Goal: Information Seeking & Learning: Learn about a topic

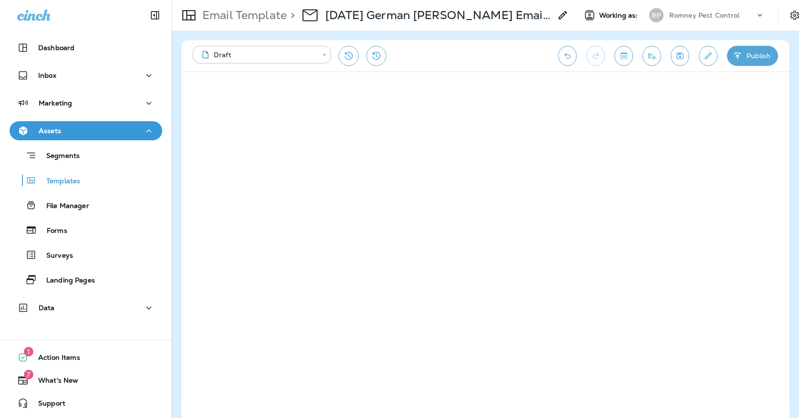
click at [680, 61] on button "Save" at bounding box center [680, 56] width 19 height 20
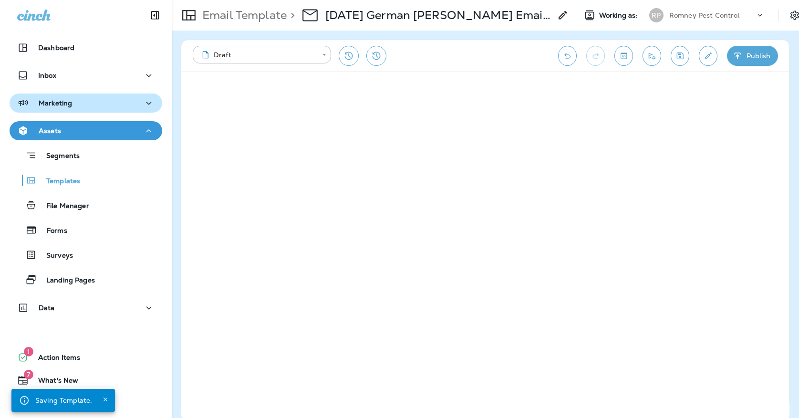
click at [116, 101] on div "Marketing" at bounding box center [85, 103] width 137 height 12
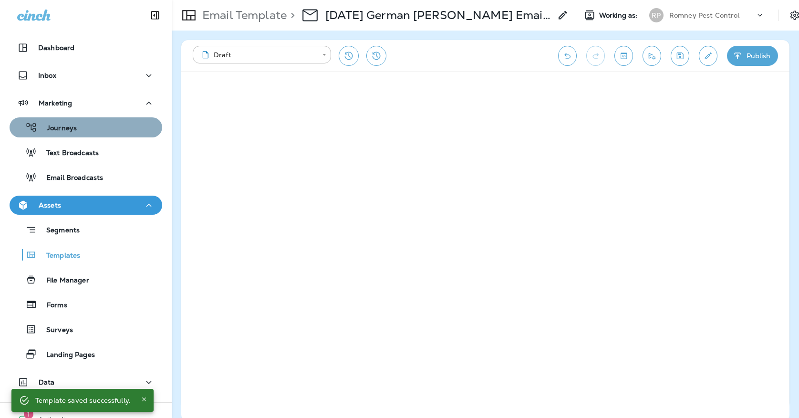
click at [112, 127] on div "Journeys" at bounding box center [85, 127] width 145 height 14
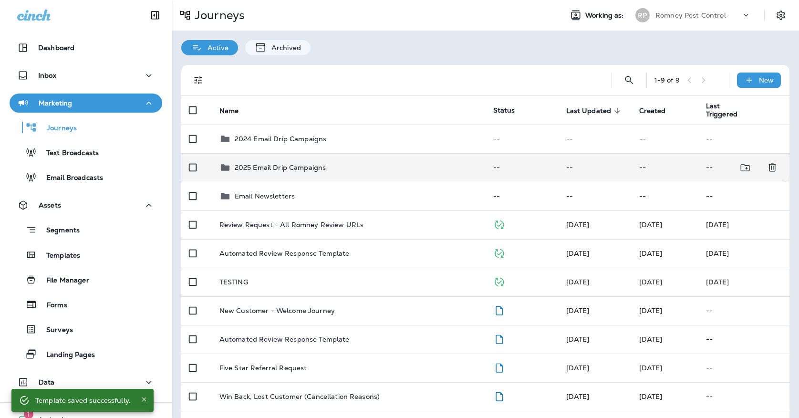
click at [312, 168] on td "2025 Email Drip Campaigns" at bounding box center [349, 167] width 274 height 29
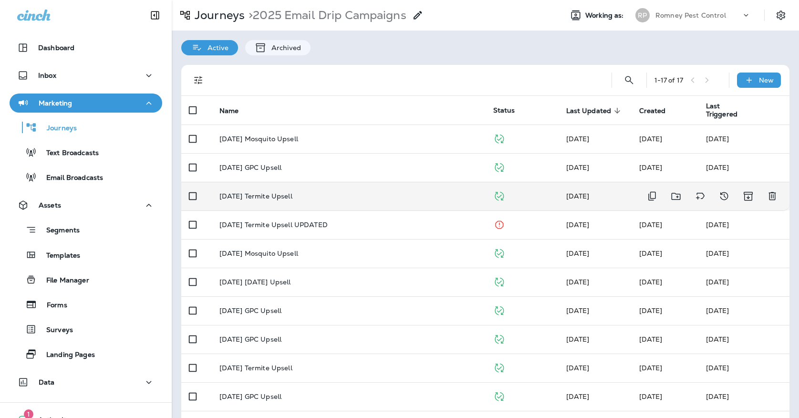
click at [314, 192] on div "[DATE] Termite Upsell" at bounding box center [348, 196] width 259 height 8
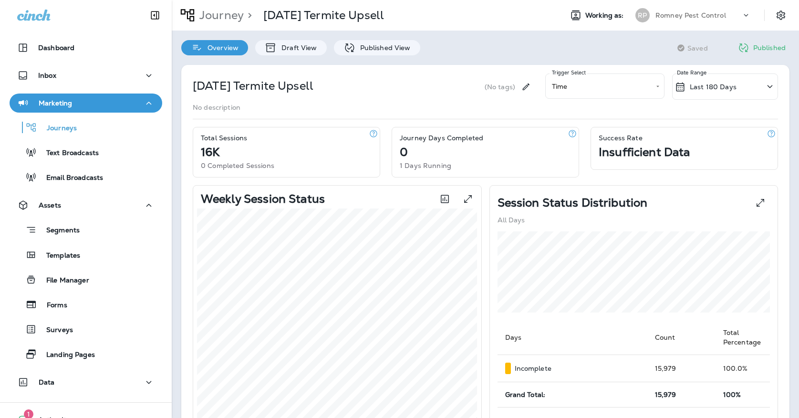
click at [364, 55] on div "**********" at bounding box center [485, 407] width 627 height 705
click at [362, 52] on div "Published View" at bounding box center [377, 47] width 86 height 15
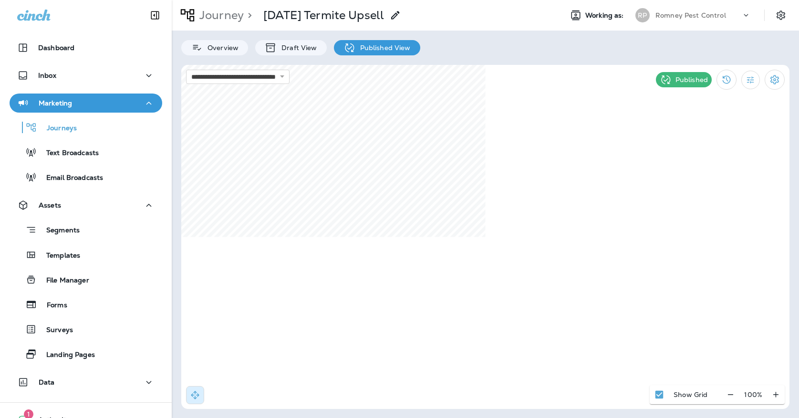
click at [651, 18] on div "RP" at bounding box center [643, 15] width 26 height 14
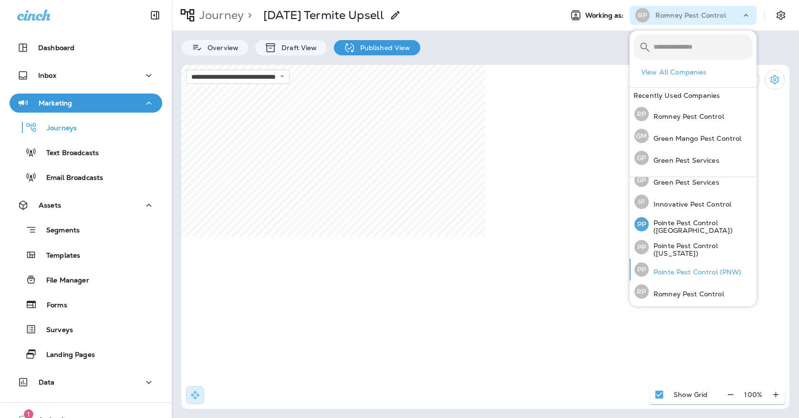
scroll to position [30, 0]
click at [669, 274] on p "Pointe Pest Control (PNW)" at bounding box center [695, 273] width 93 height 8
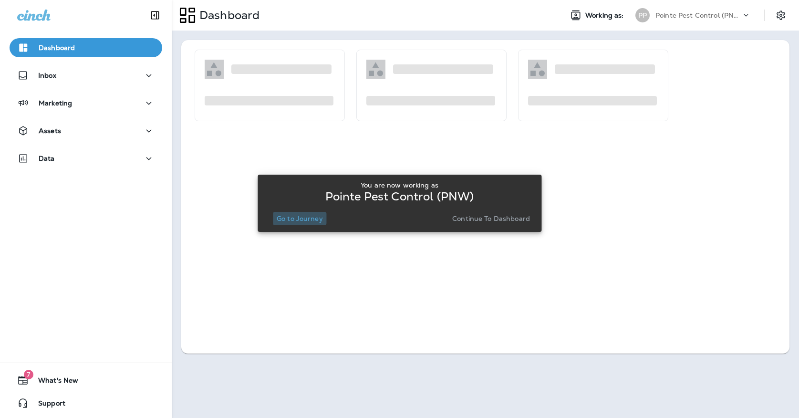
click at [321, 217] on p "Go to Journey" at bounding box center [300, 219] width 46 height 8
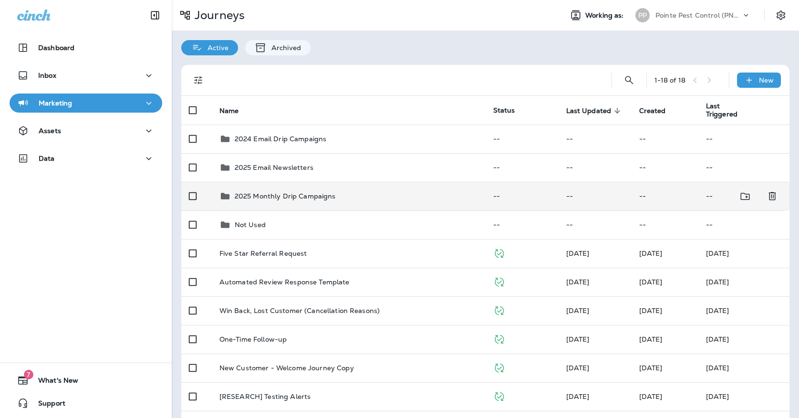
click at [327, 197] on td "2025 Monthly Drip Campaigns" at bounding box center [349, 196] width 274 height 29
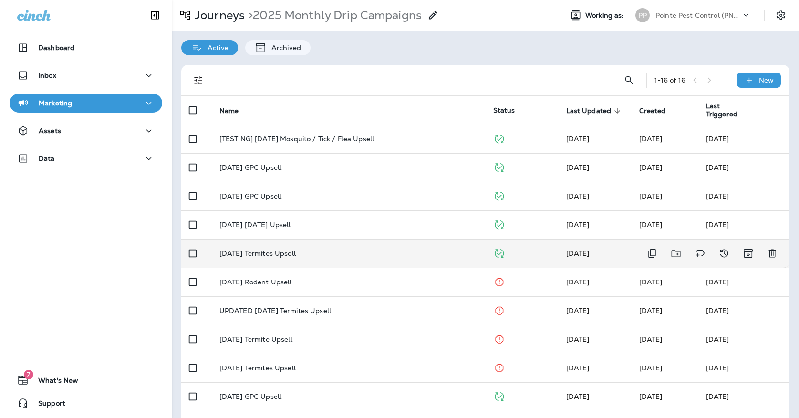
click at [314, 243] on td "[DATE] Termites Upsell" at bounding box center [349, 253] width 274 height 29
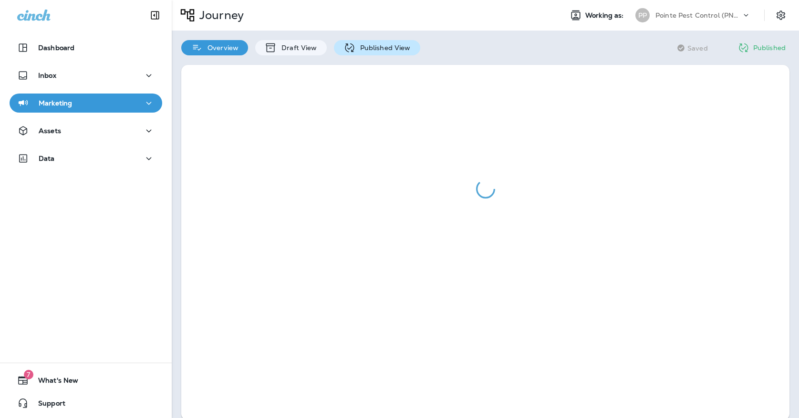
click at [351, 43] on icon at bounding box center [350, 48] width 12 height 12
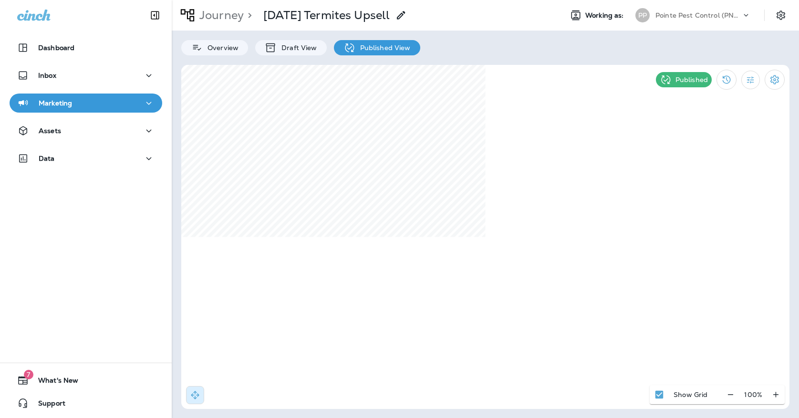
click at [728, 22] on div "Pointe Pest Control (PNW)" at bounding box center [699, 15] width 86 height 14
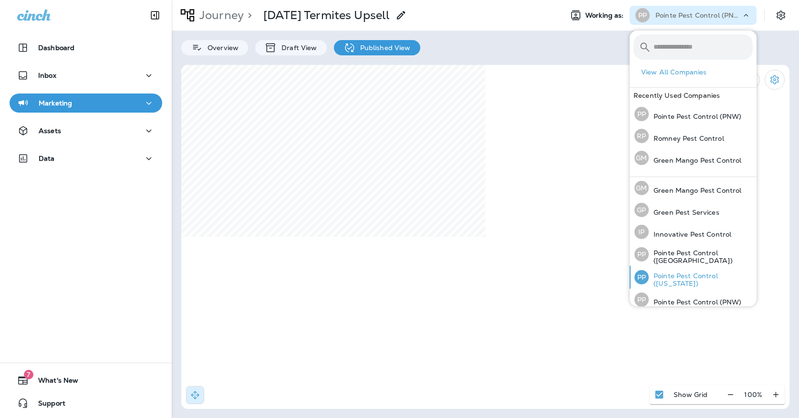
click at [685, 270] on div "PP Pointe Pest Control ([US_STATE])" at bounding box center [694, 277] width 126 height 23
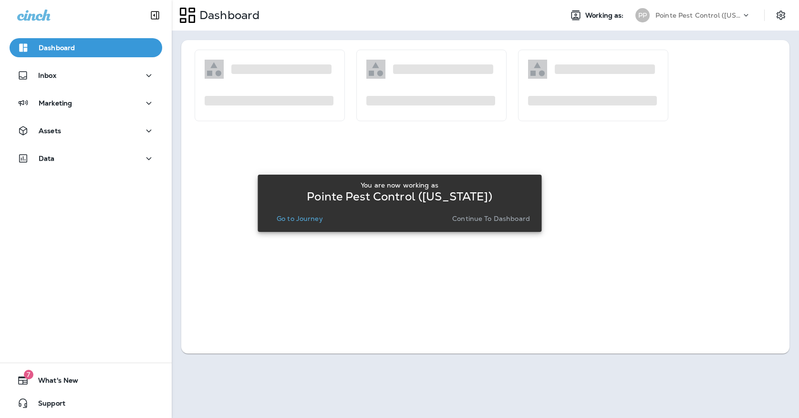
click at [292, 218] on p "Go to Journey" at bounding box center [300, 219] width 46 height 8
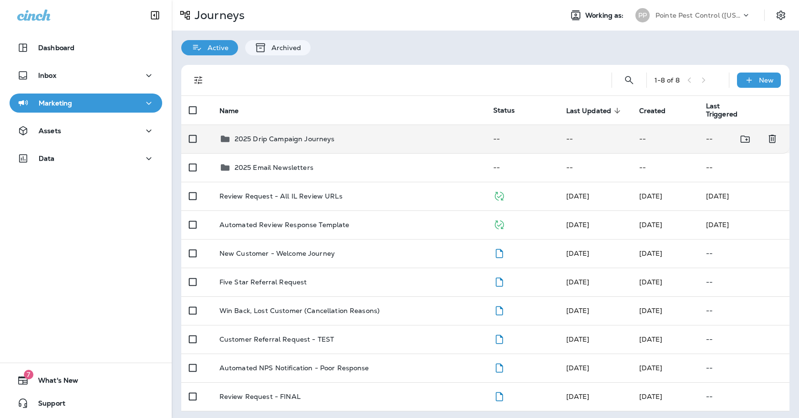
click at [302, 143] on td "2025 Drip Campaign Journeys" at bounding box center [349, 139] width 274 height 29
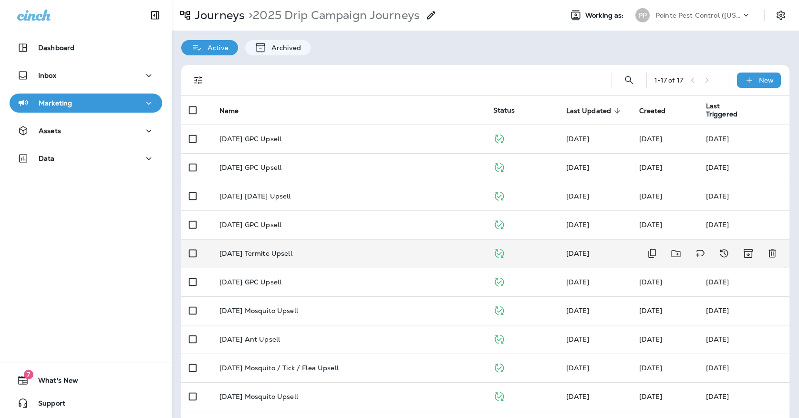
click at [280, 253] on td "[DATE] Termite Upsell" at bounding box center [349, 253] width 274 height 29
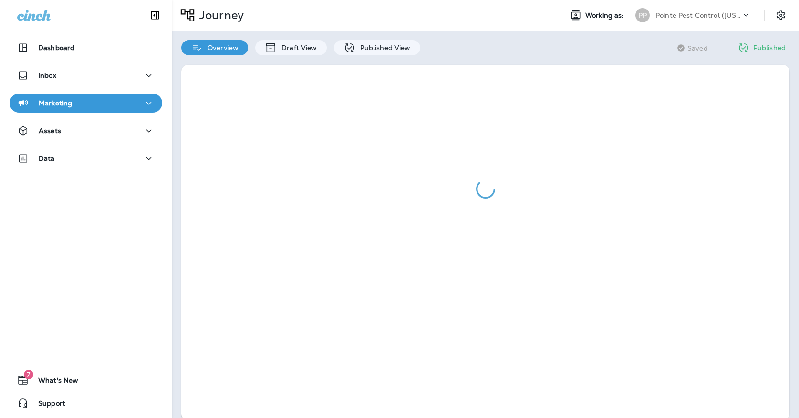
click at [368, 35] on div "Overview Draft View Published View" at bounding box center [301, 43] width 258 height 25
click at [364, 47] on p "Published View" at bounding box center [382, 48] width 55 height 8
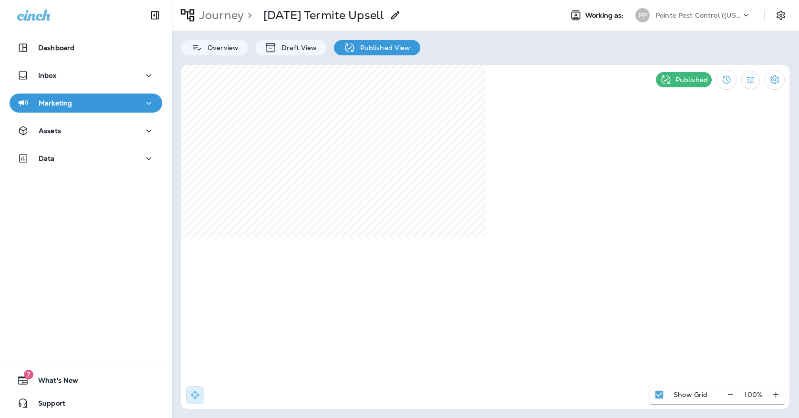
click at [645, 13] on div "PP" at bounding box center [643, 15] width 14 height 14
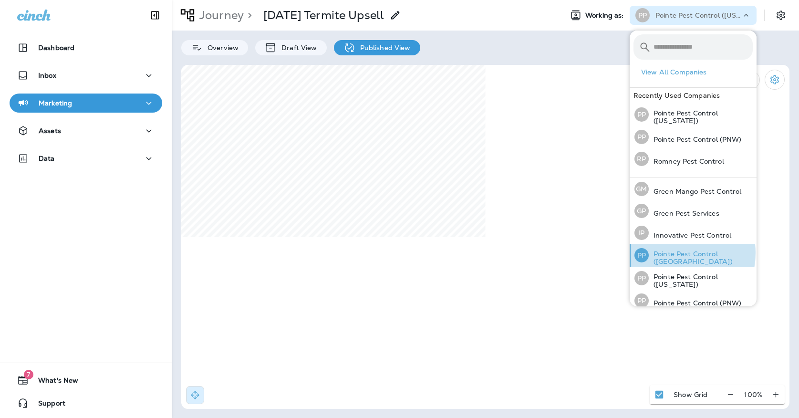
click at [672, 253] on p "Pointe Pest Control ([GEOGRAPHIC_DATA])" at bounding box center [701, 257] width 104 height 15
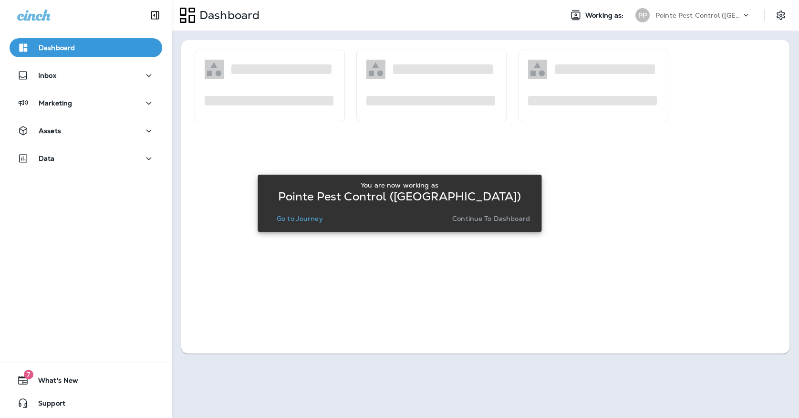
click at [310, 221] on p "Go to Journey" at bounding box center [300, 219] width 46 height 8
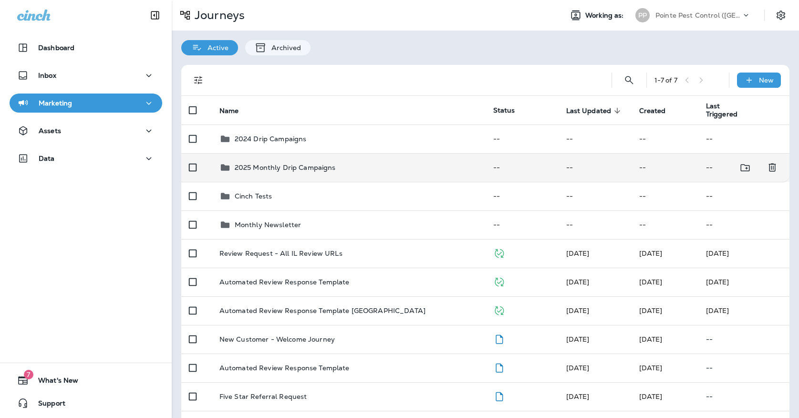
click at [323, 164] on p "2025 Monthly Drip Campaigns" at bounding box center [285, 168] width 101 height 8
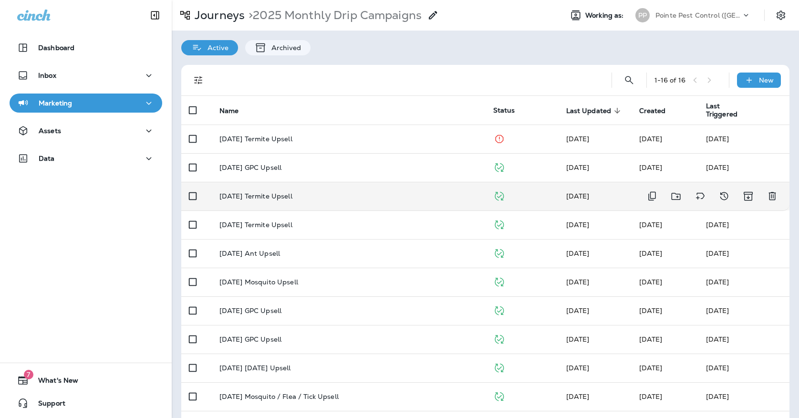
click at [315, 186] on td "[DATE] Termite Upsell" at bounding box center [349, 196] width 274 height 29
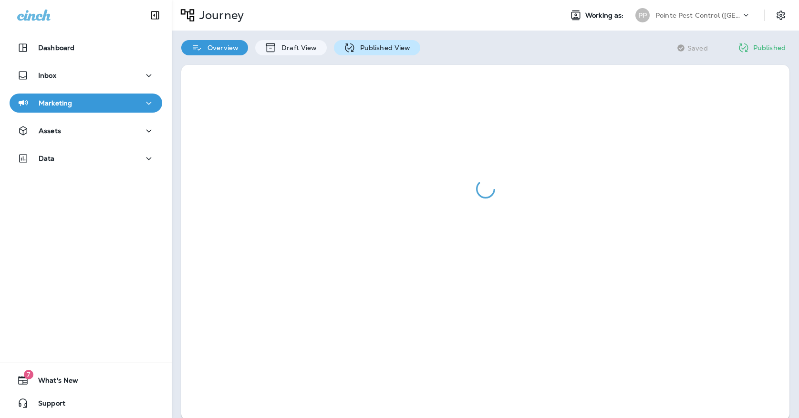
click at [364, 53] on div "Published View" at bounding box center [377, 47] width 86 height 15
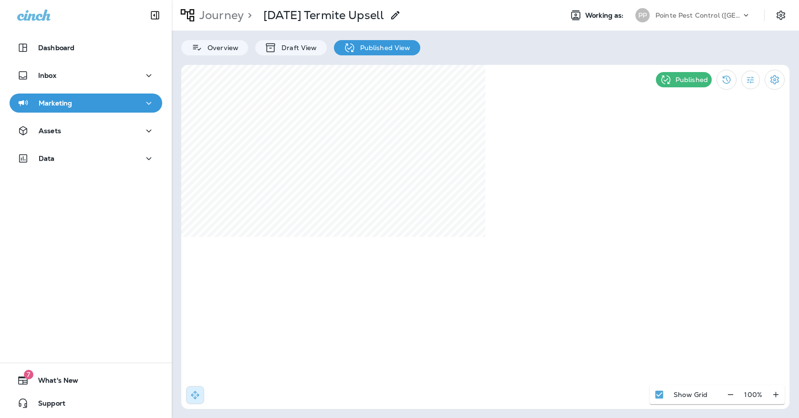
click at [676, 21] on div "Pointe Pest Control ([GEOGRAPHIC_DATA])" at bounding box center [699, 15] width 86 height 14
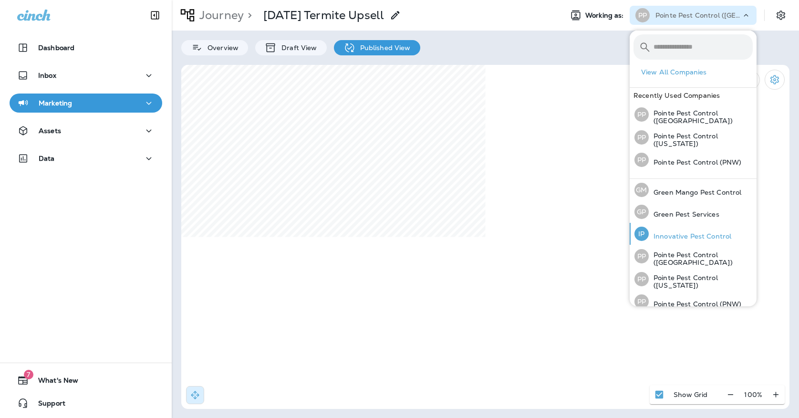
click at [659, 232] on p "Innovative Pest Control" at bounding box center [690, 236] width 83 height 8
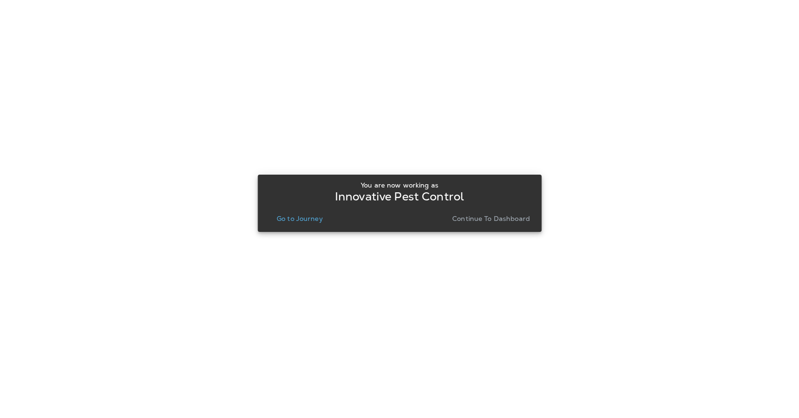
click at [309, 215] on p "Go to Journey" at bounding box center [300, 219] width 46 height 8
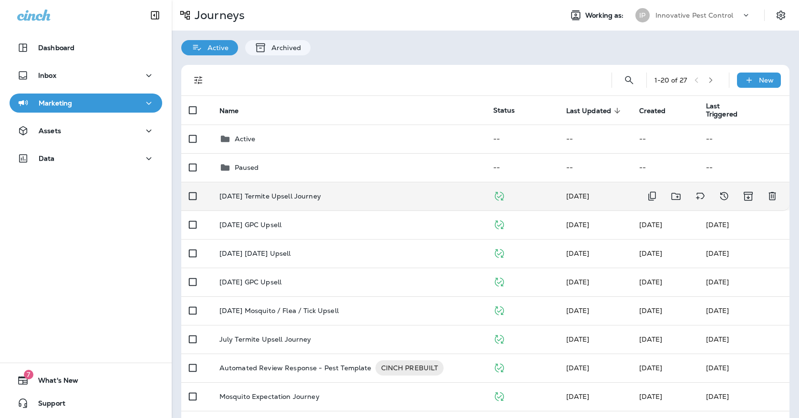
click at [292, 195] on td "[DATE] Termite Upsell Journey" at bounding box center [349, 196] width 274 height 29
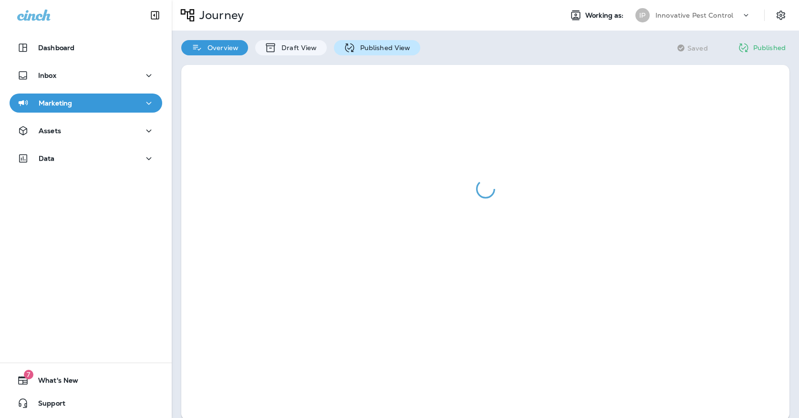
click at [355, 51] on p "Published View" at bounding box center [382, 48] width 55 height 8
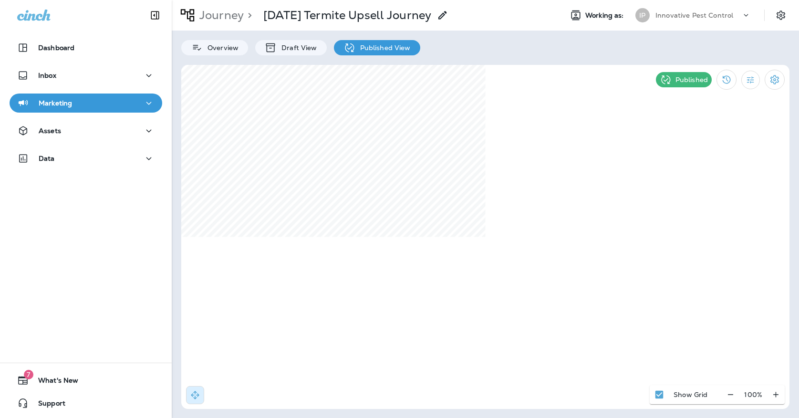
click at [680, 10] on div "Innovative Pest Control" at bounding box center [699, 15] width 86 height 14
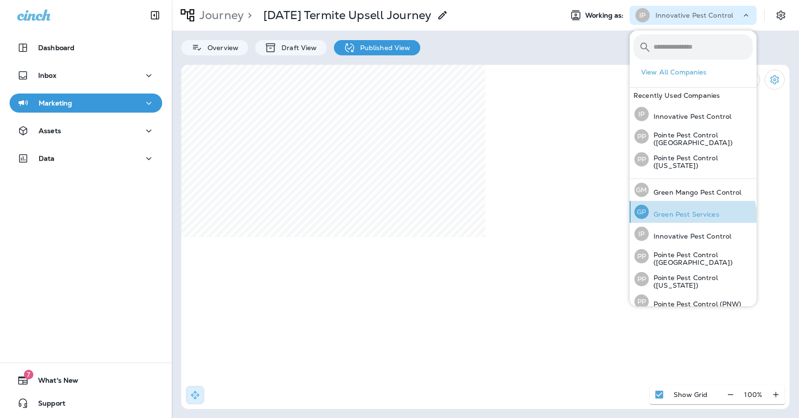
click at [680, 218] on div "[PERSON_NAME] Pest Services" at bounding box center [677, 212] width 93 height 22
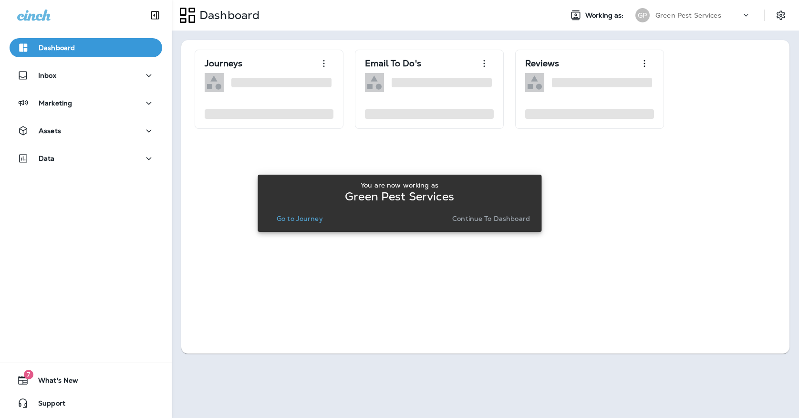
click at [316, 227] on div "You are now working as Green Pest Services Go to Journey Continue to Dashboard" at bounding box center [399, 203] width 269 height 52
click at [316, 220] on p "Go to Journey" at bounding box center [300, 219] width 46 height 8
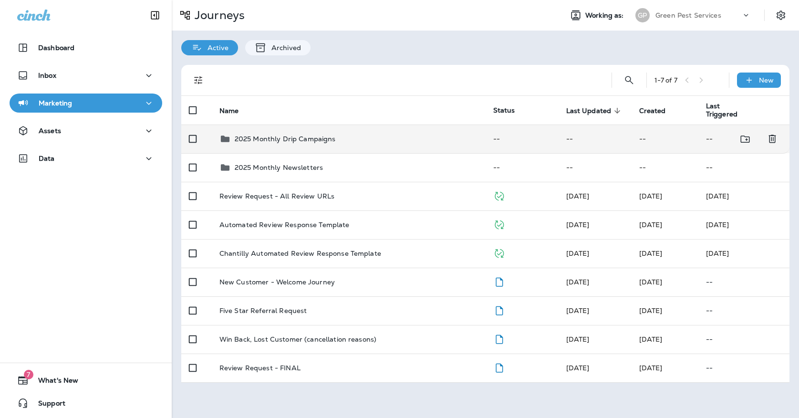
click at [335, 138] on div "2025 Monthly Drip Campaigns" at bounding box center [348, 138] width 259 height 11
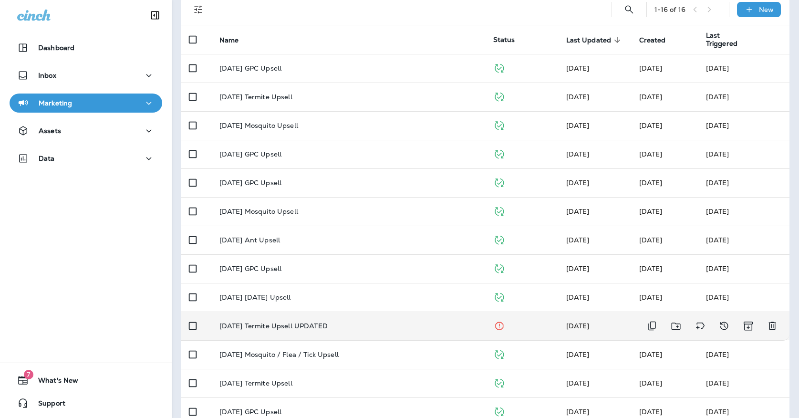
scroll to position [72, 0]
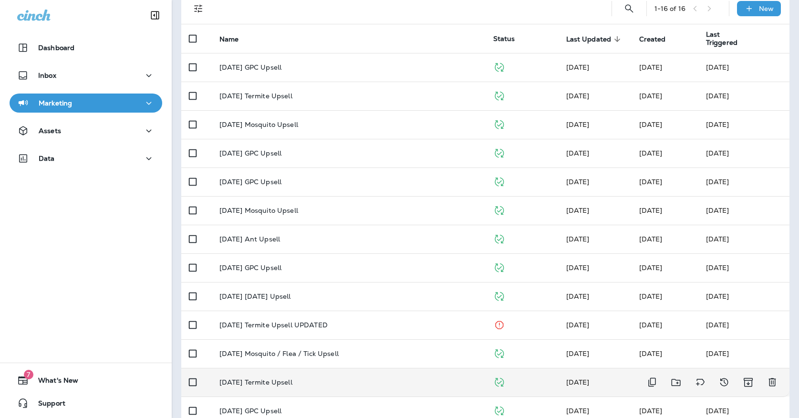
click at [280, 382] on td "[DATE] Termite Upsell" at bounding box center [349, 382] width 274 height 29
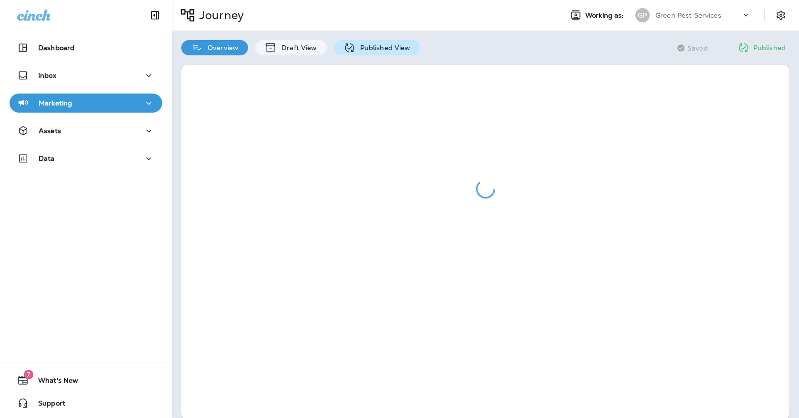
click at [408, 52] on div "Published View" at bounding box center [377, 47] width 86 height 15
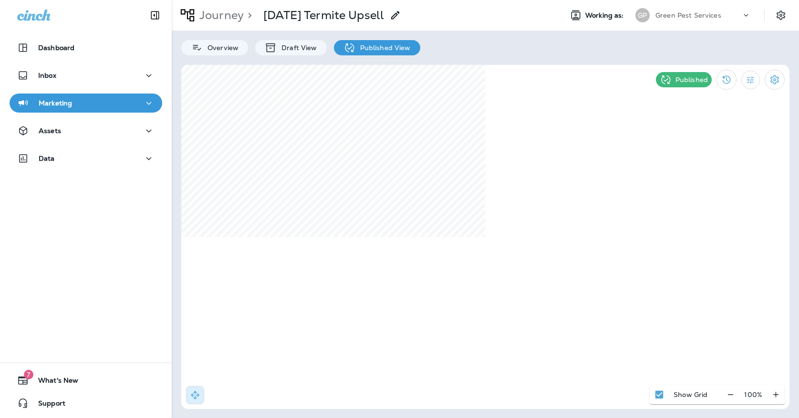
click at [714, 21] on div "Green Pest Services" at bounding box center [699, 15] width 86 height 14
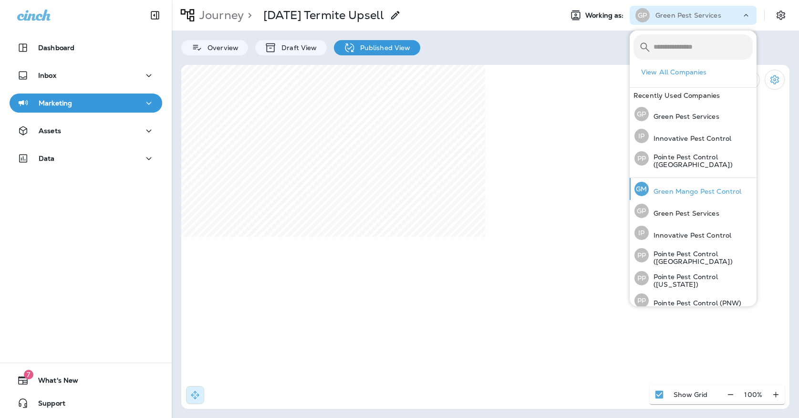
click at [691, 181] on div "[PERSON_NAME] Mango Pest Control" at bounding box center [688, 189] width 115 height 22
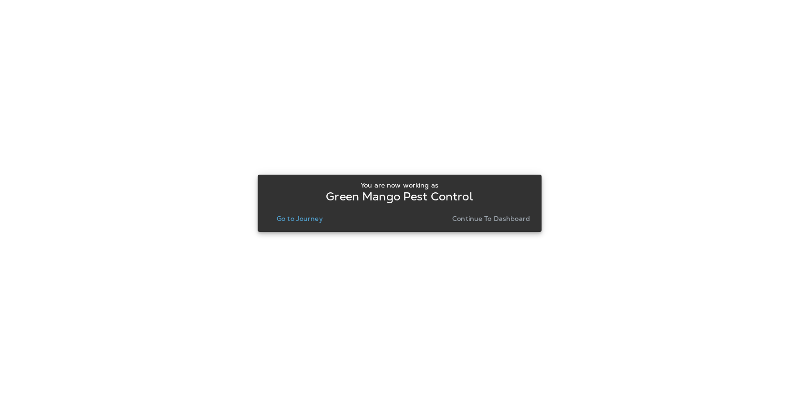
click at [310, 219] on p "Go to Journey" at bounding box center [300, 219] width 46 height 8
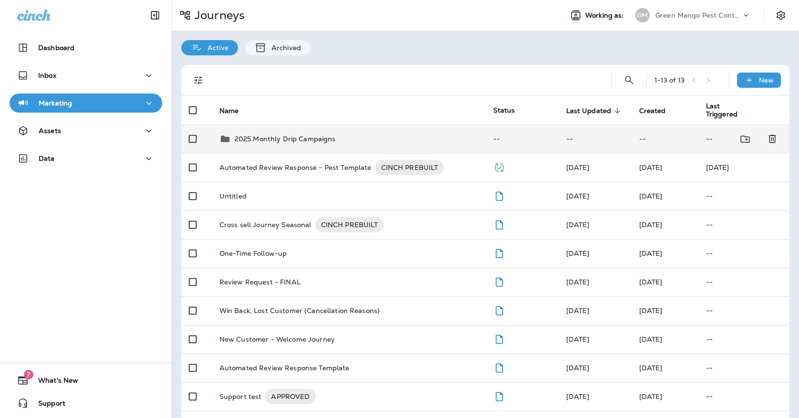
click at [302, 145] on td "2025 Monthly Drip Campaigns" at bounding box center [349, 139] width 274 height 29
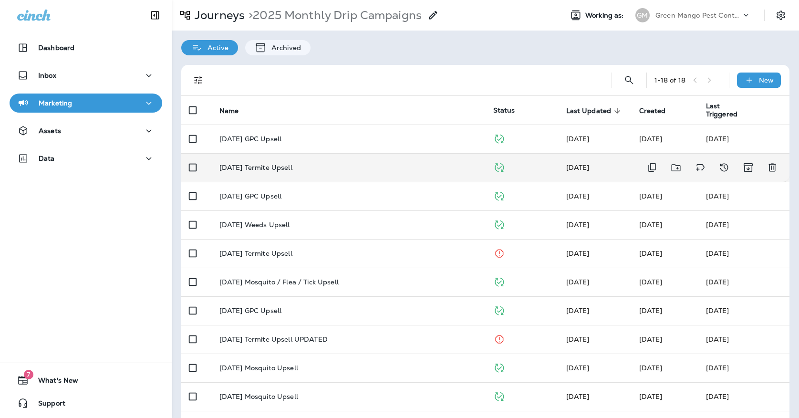
click at [299, 164] on div "[DATE] Termite Upsell" at bounding box center [348, 168] width 259 height 8
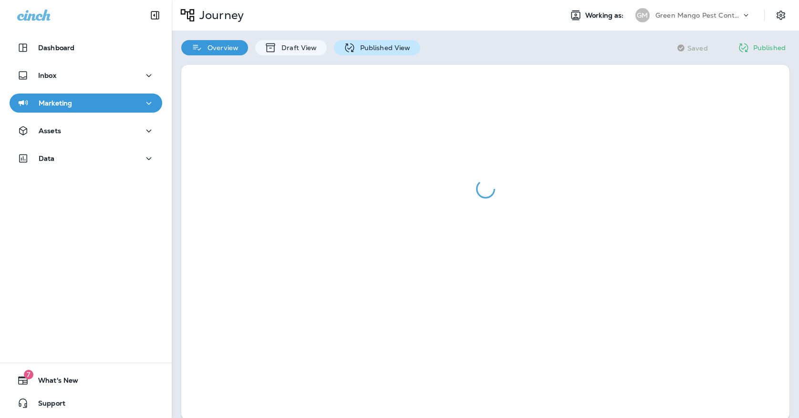
click at [371, 46] on p "Published View" at bounding box center [382, 48] width 55 height 8
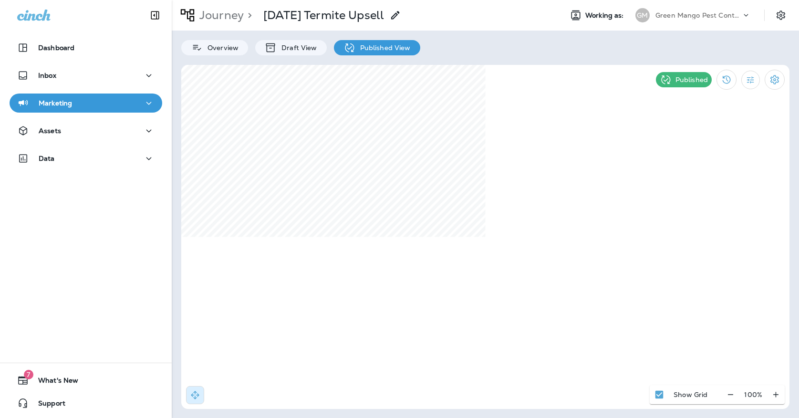
click at [133, 100] on div "Marketing" at bounding box center [85, 103] width 137 height 12
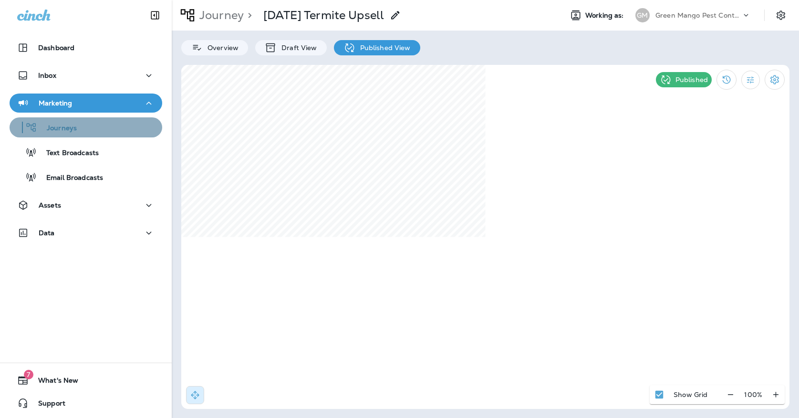
click at [122, 128] on div "Journeys" at bounding box center [85, 127] width 145 height 14
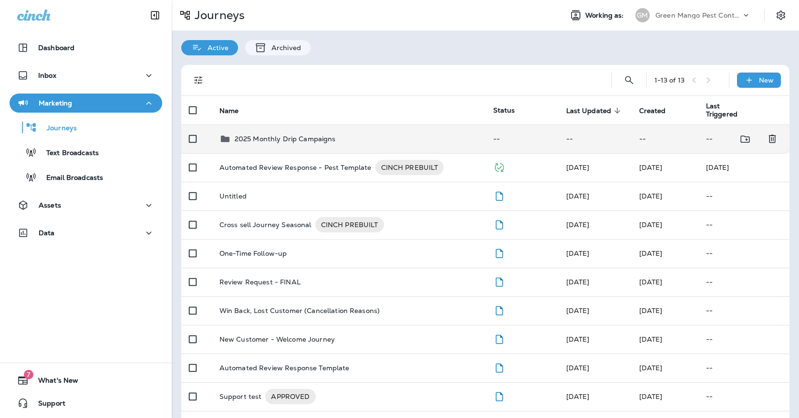
click at [289, 135] on p "2025 Monthly Drip Campaigns" at bounding box center [285, 139] width 101 height 8
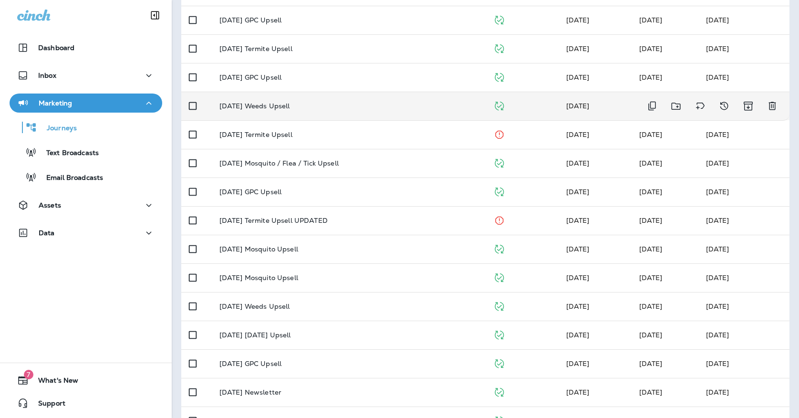
scroll to position [126, 0]
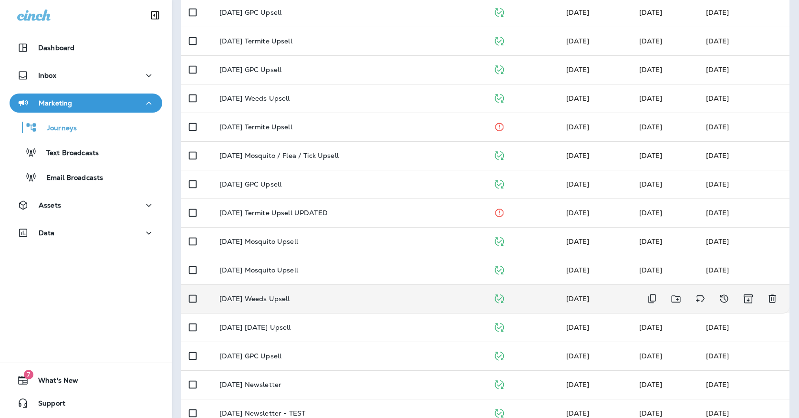
click at [261, 295] on p "[DATE] Weeds Upsell" at bounding box center [254, 299] width 71 height 8
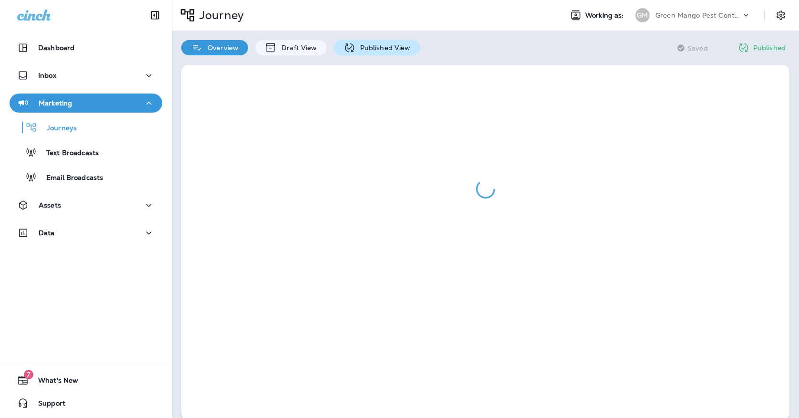
click at [351, 52] on icon at bounding box center [349, 47] width 9 height 9
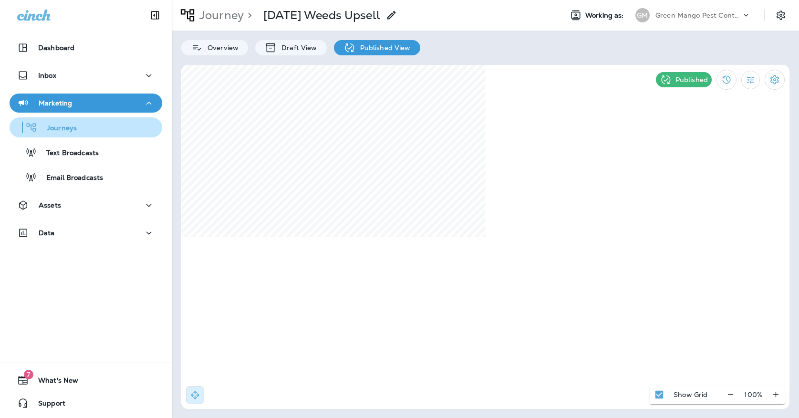
click at [131, 126] on div "Journeys" at bounding box center [85, 127] width 145 height 14
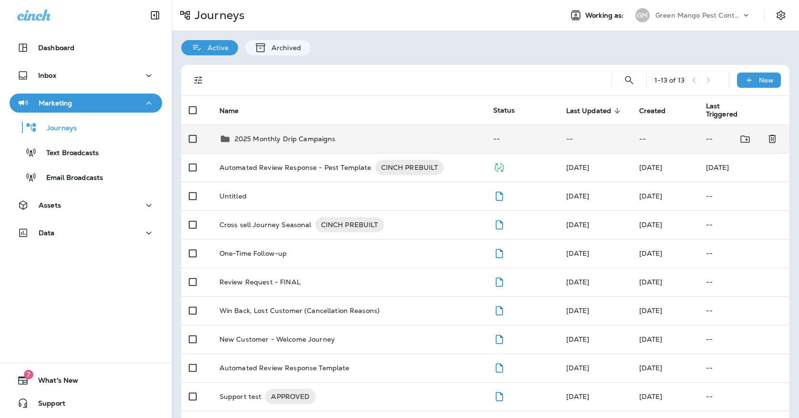
click at [262, 135] on p "2025 Monthly Drip Campaigns" at bounding box center [285, 139] width 101 height 8
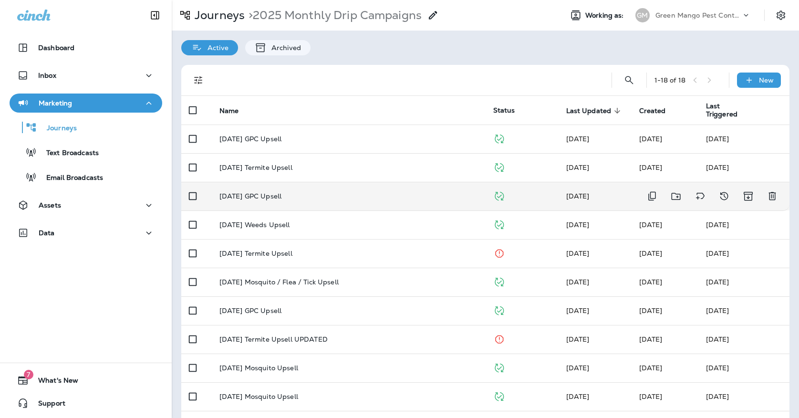
click at [281, 192] on p "[DATE] GPC Upsell" at bounding box center [250, 196] width 62 height 8
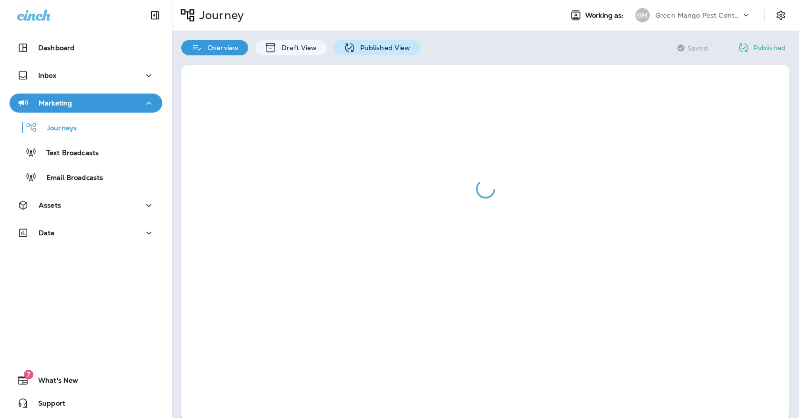
click at [342, 41] on div "Published View" at bounding box center [377, 47] width 86 height 15
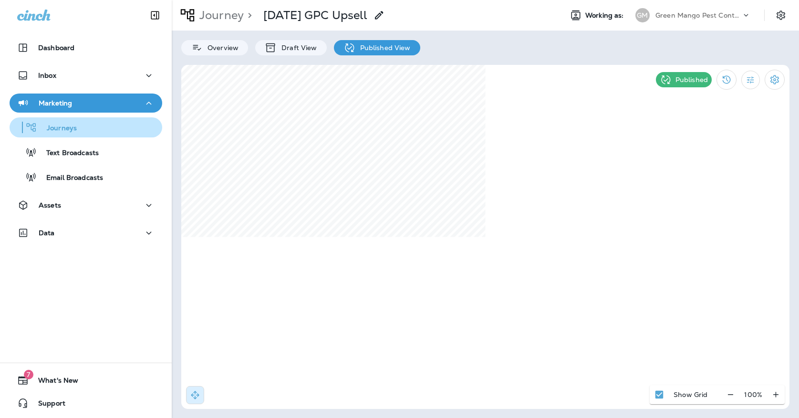
click at [125, 129] on div "Journeys" at bounding box center [85, 127] width 145 height 14
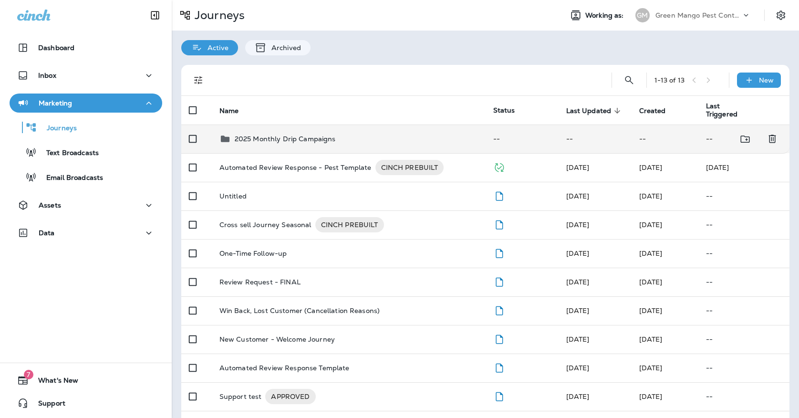
click at [292, 137] on p "2025 Monthly Drip Campaigns" at bounding box center [285, 139] width 101 height 8
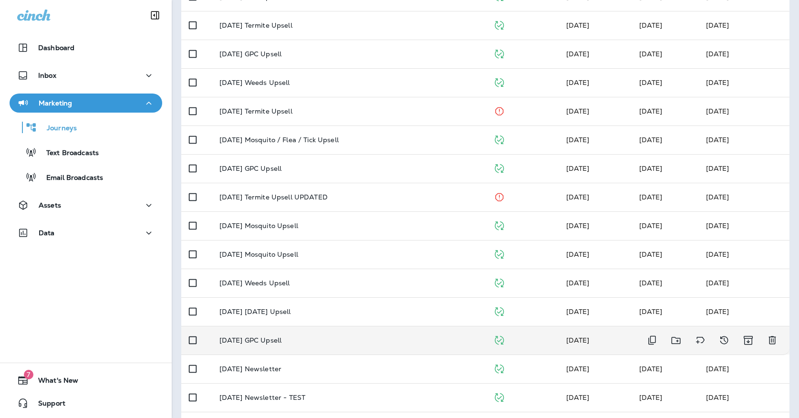
scroll to position [190, 0]
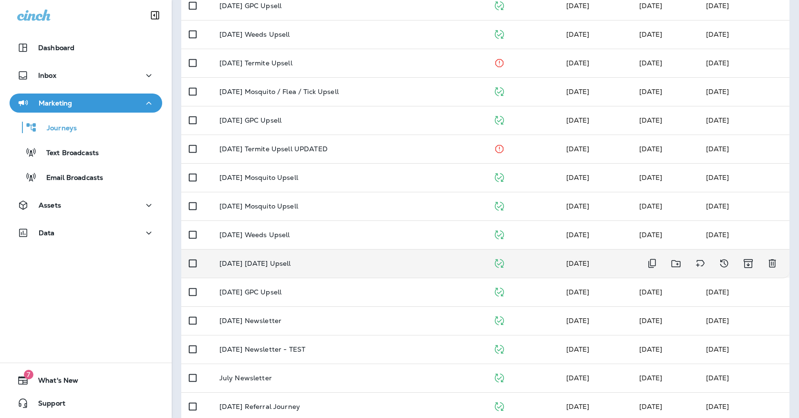
click at [322, 264] on td "[DATE] [DATE] Upsell" at bounding box center [349, 263] width 274 height 29
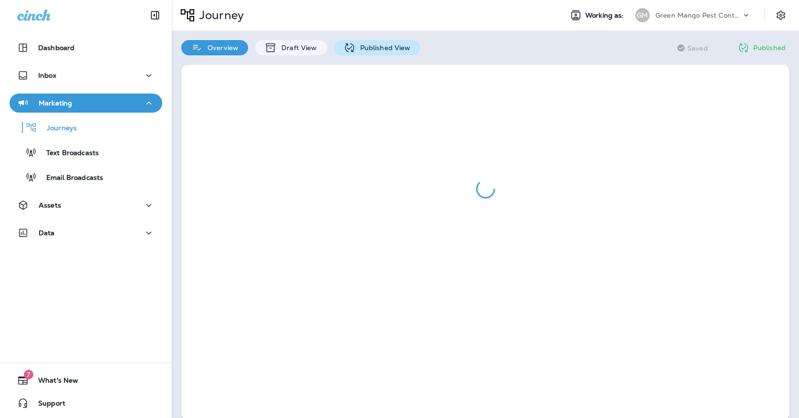
click at [388, 51] on p "Published View" at bounding box center [382, 48] width 55 height 8
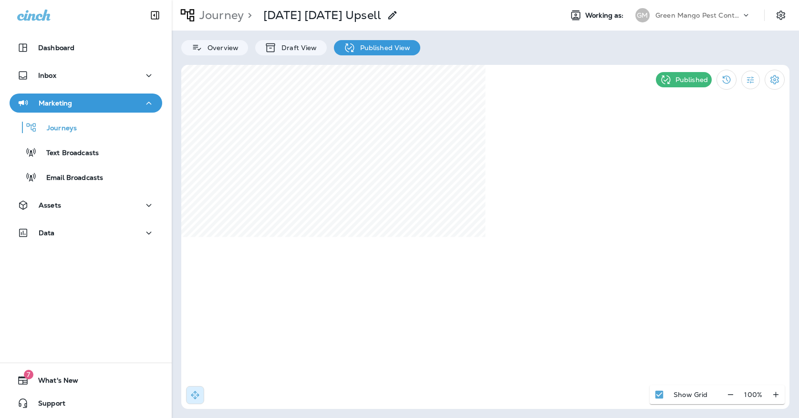
click at [641, 10] on div "GM" at bounding box center [643, 15] width 14 height 14
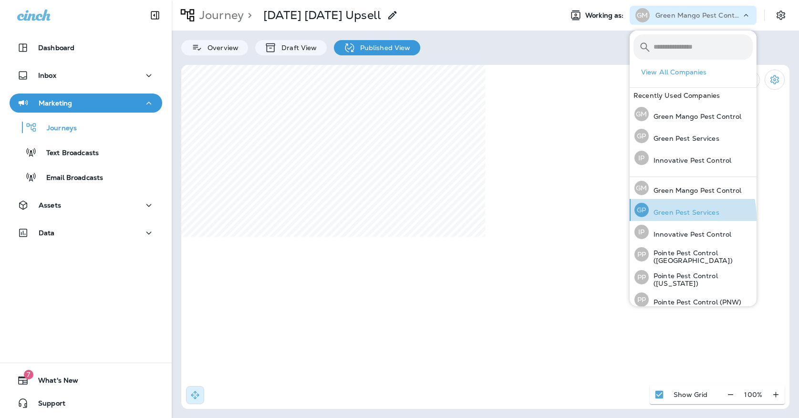
click at [658, 218] on div "[PERSON_NAME] Pest Services" at bounding box center [677, 210] width 93 height 22
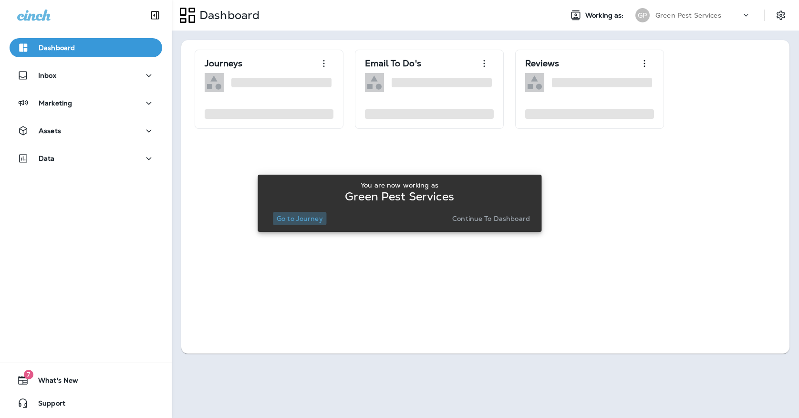
click at [325, 218] on button "Go to Journey" at bounding box center [300, 218] width 54 height 13
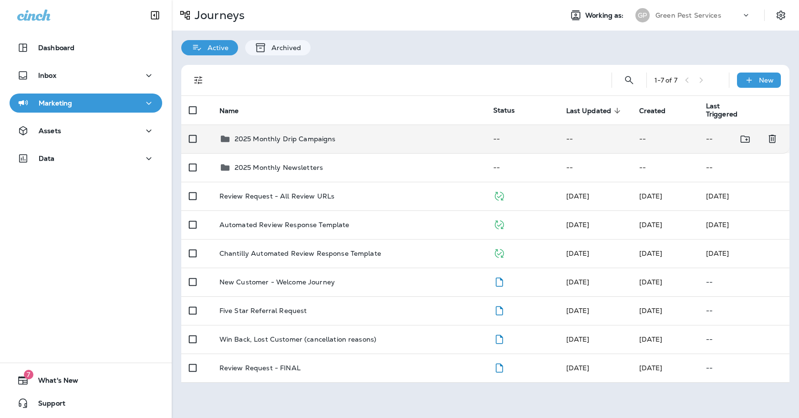
click at [342, 139] on div "2025 Monthly Drip Campaigns" at bounding box center [348, 138] width 259 height 11
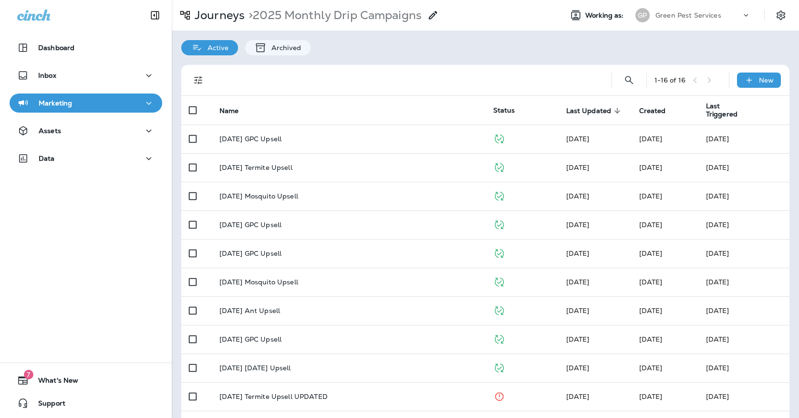
click at [342, 138] on td "[DATE] GPC Upsell" at bounding box center [349, 139] width 274 height 29
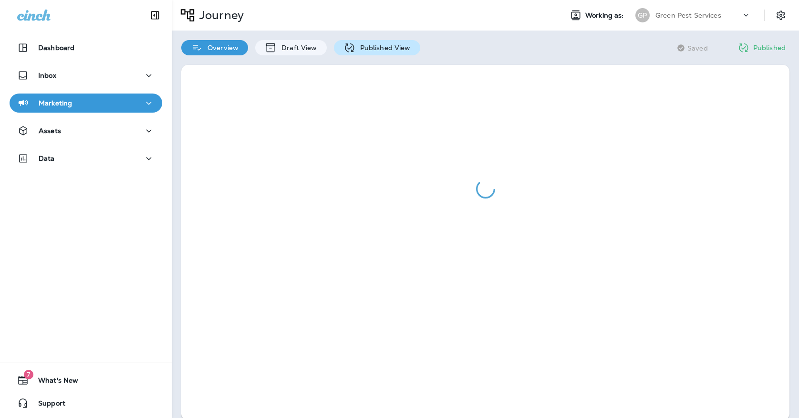
click at [349, 46] on icon at bounding box center [350, 48] width 12 height 12
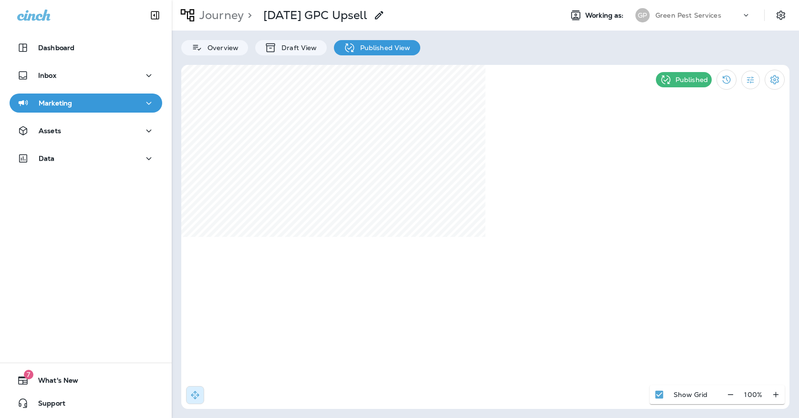
click at [199, 22] on p "Journey" at bounding box center [220, 15] width 48 height 14
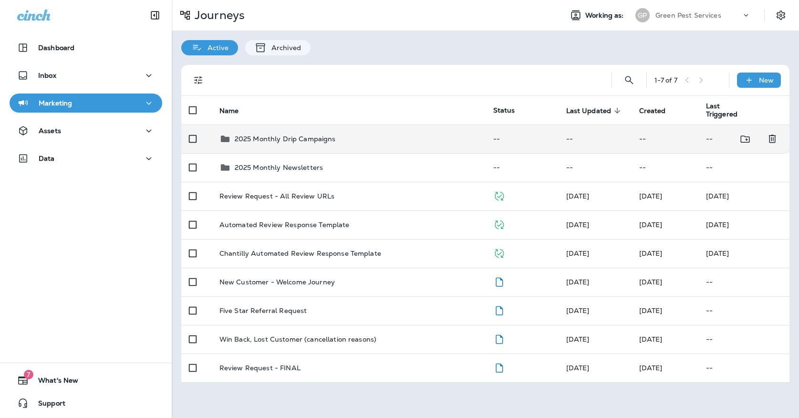
click at [278, 138] on div "2025 Monthly Drip Campaigns" at bounding box center [285, 138] width 101 height 11
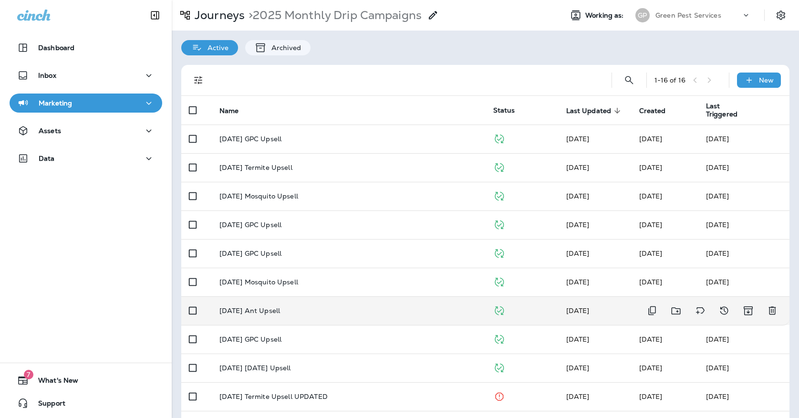
scroll to position [23, 0]
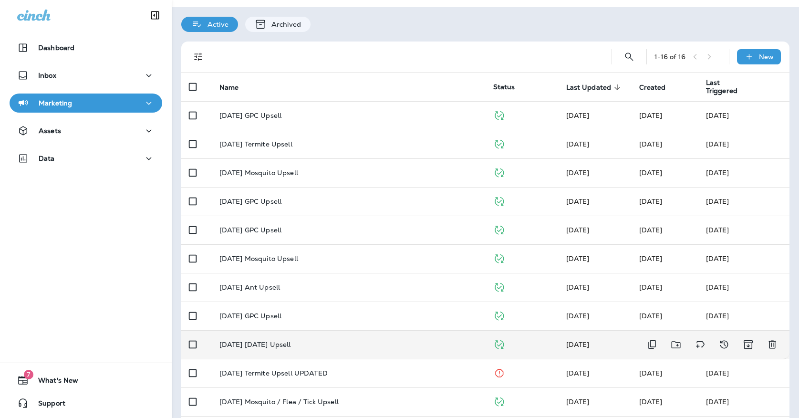
click at [291, 341] on p "[DATE] [DATE] Upsell" at bounding box center [255, 345] width 72 height 8
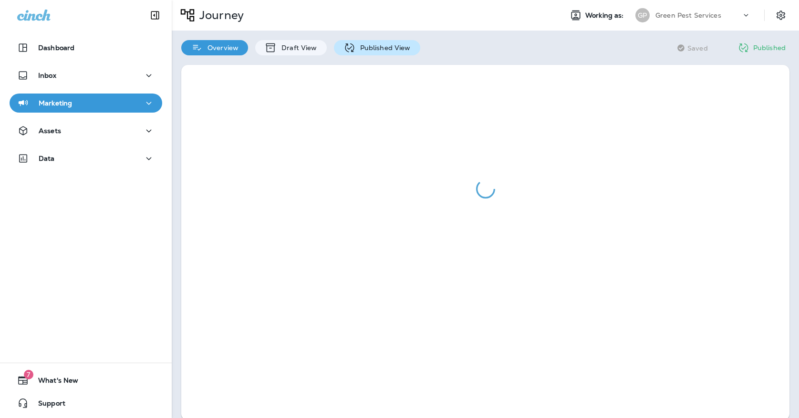
click at [353, 49] on icon at bounding box center [350, 48] width 12 height 12
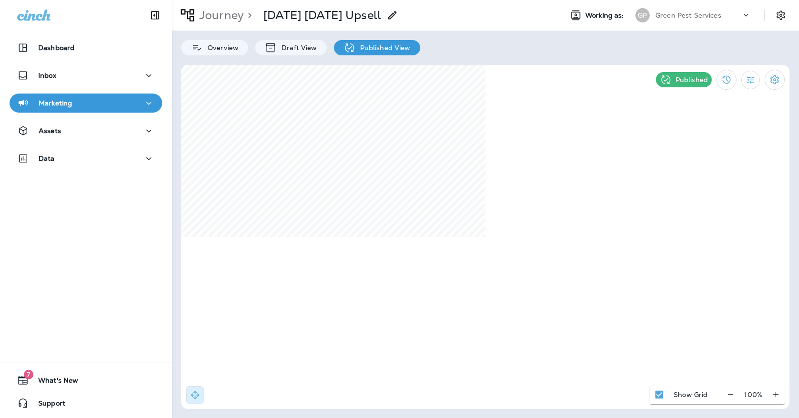
click at [682, 20] on div "Green Pest Services" at bounding box center [699, 15] width 86 height 14
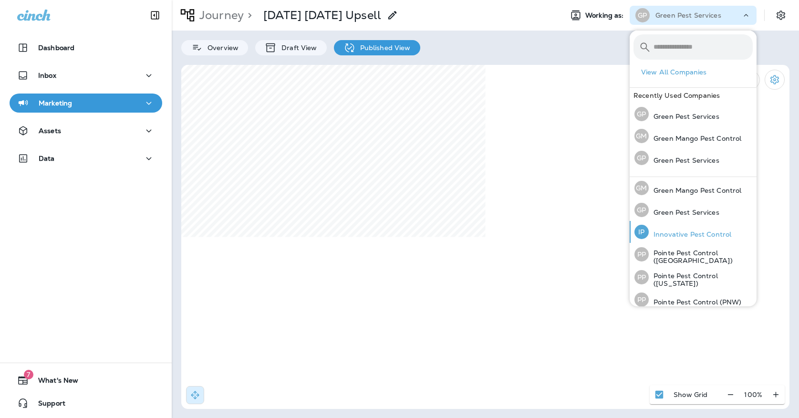
click at [663, 233] on p "Innovative Pest Control" at bounding box center [690, 234] width 83 height 8
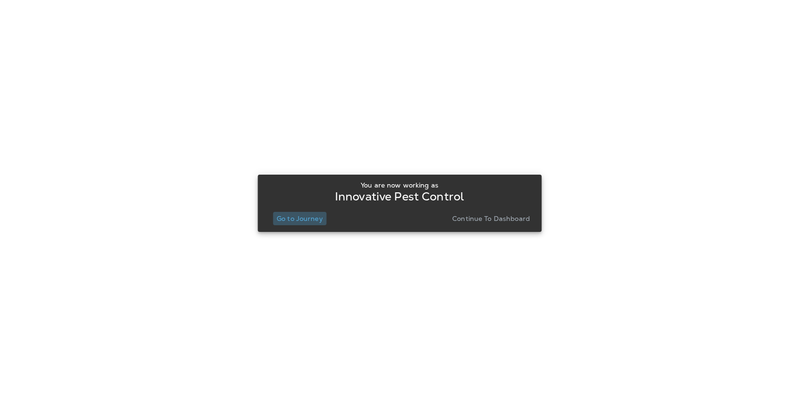
click at [312, 220] on p "Go to Journey" at bounding box center [300, 219] width 46 height 8
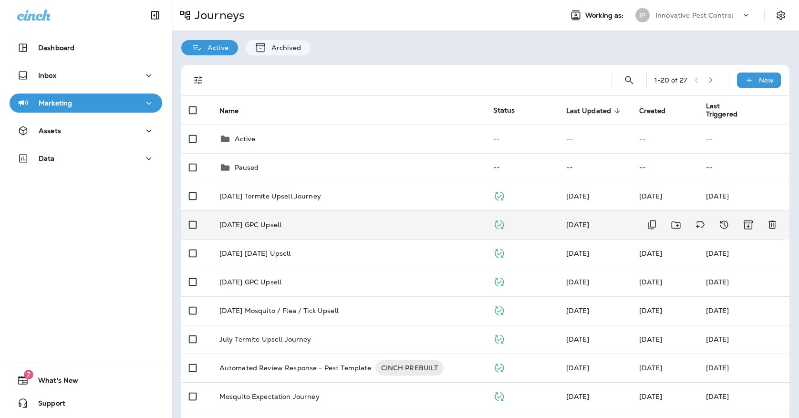
click at [286, 221] on div "[DATE] GPC Upsell" at bounding box center [348, 225] width 259 height 8
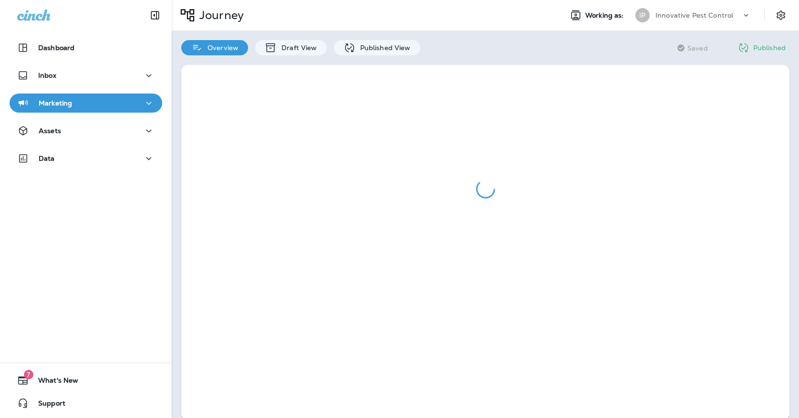
click at [354, 39] on div "Overview Draft View Published View" at bounding box center [301, 43] width 258 height 25
click at [347, 46] on icon at bounding box center [350, 48] width 12 height 12
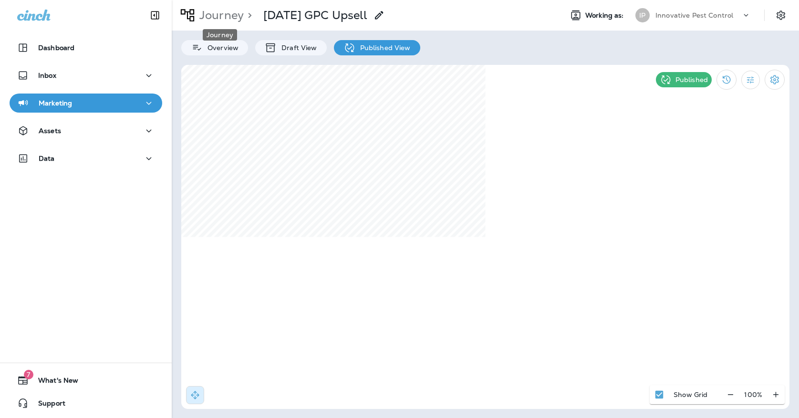
click at [216, 14] on p "Journey" at bounding box center [220, 15] width 48 height 14
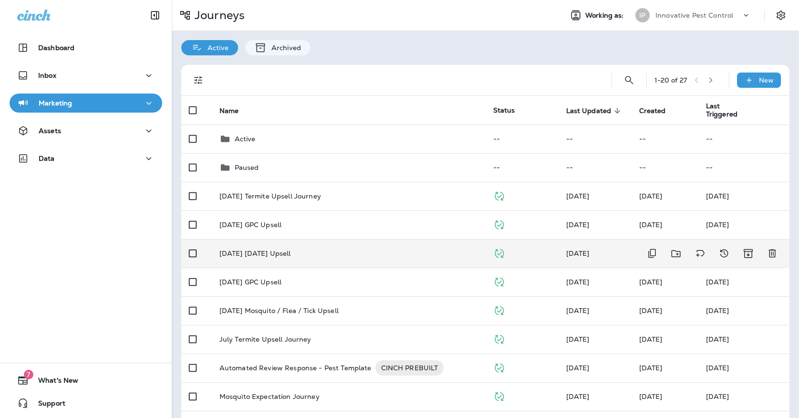
click at [291, 250] on p "[DATE] [DATE] Upsell" at bounding box center [255, 254] width 72 height 8
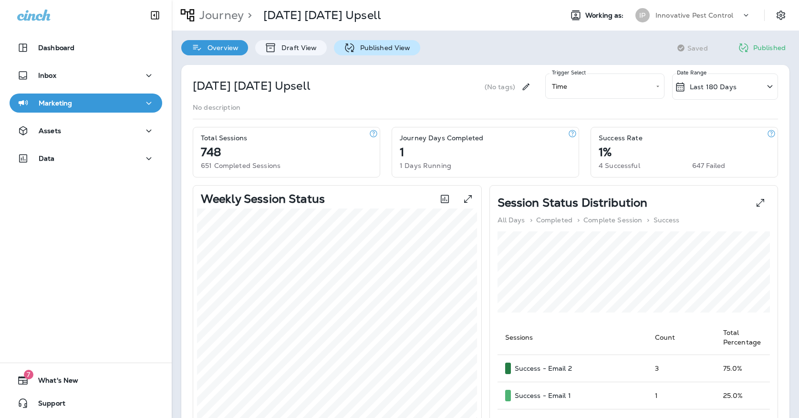
click at [349, 49] on icon at bounding box center [350, 48] width 12 height 12
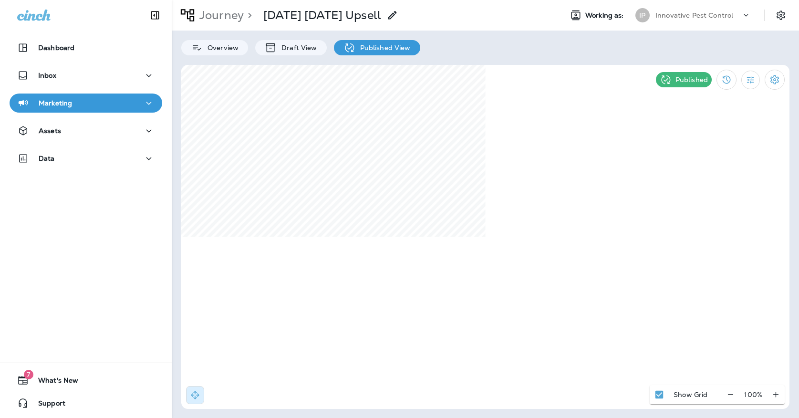
click at [677, 18] on p "Innovative Pest Control" at bounding box center [695, 15] width 78 height 8
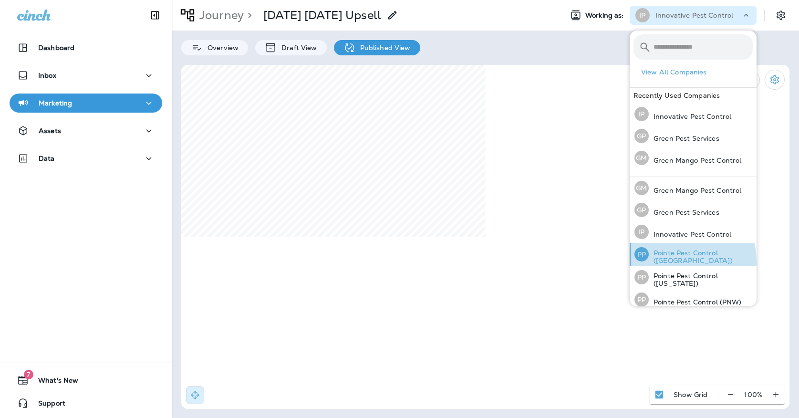
click at [669, 261] on div "PP Pointe Pest Control ([GEOGRAPHIC_DATA])" at bounding box center [694, 254] width 126 height 23
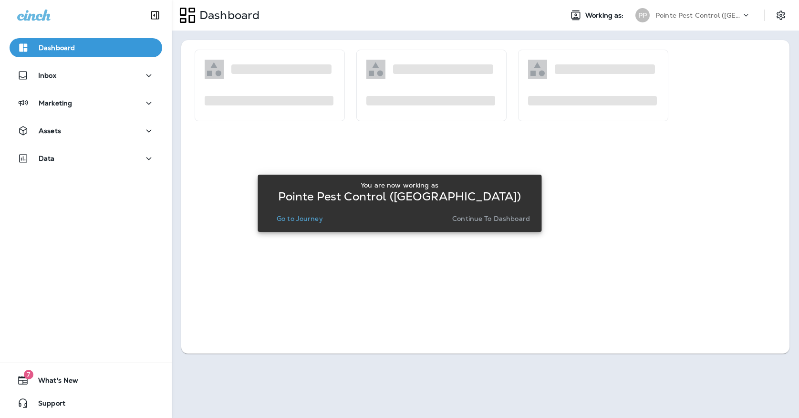
click at [311, 215] on p "Go to Journey" at bounding box center [300, 219] width 46 height 8
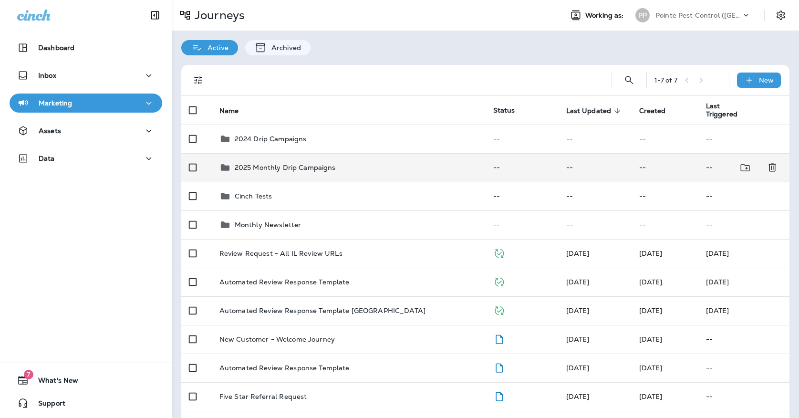
click at [317, 164] on p "2025 Monthly Drip Campaigns" at bounding box center [285, 168] width 101 height 8
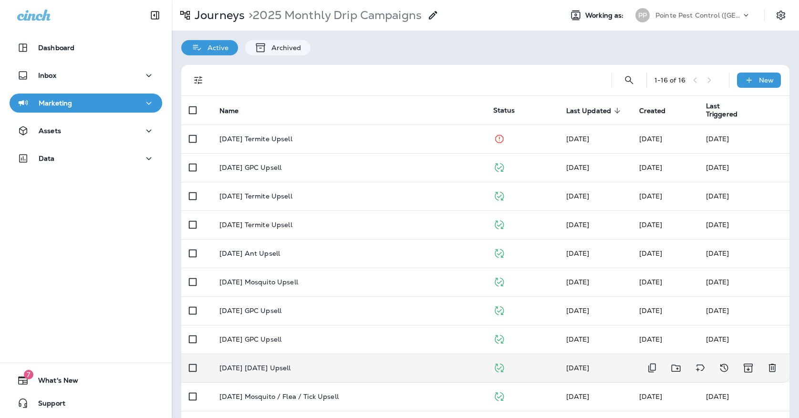
click at [291, 364] on p "[DATE] [DATE] Upsell" at bounding box center [255, 368] width 72 height 8
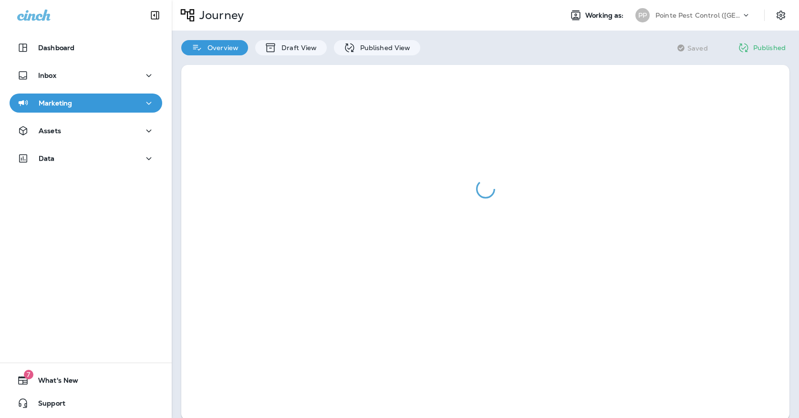
click at [383, 56] on div at bounding box center [485, 242] width 627 height 375
click at [383, 53] on div "Published View" at bounding box center [377, 47] width 86 height 15
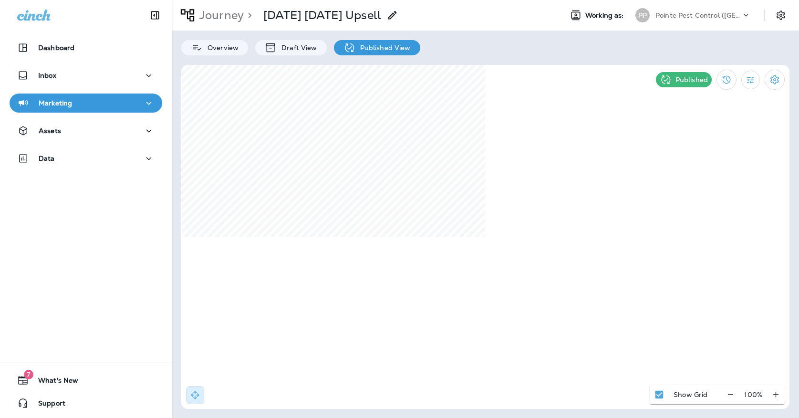
click at [155, 105] on button "Marketing" at bounding box center [86, 103] width 153 height 19
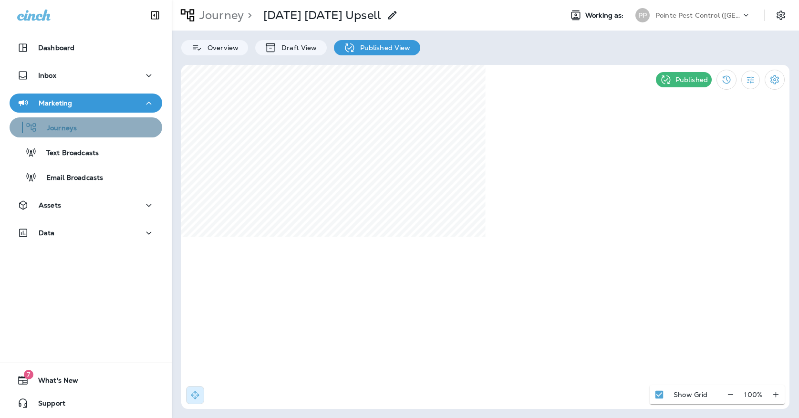
click at [144, 128] on div "Journeys" at bounding box center [85, 127] width 145 height 14
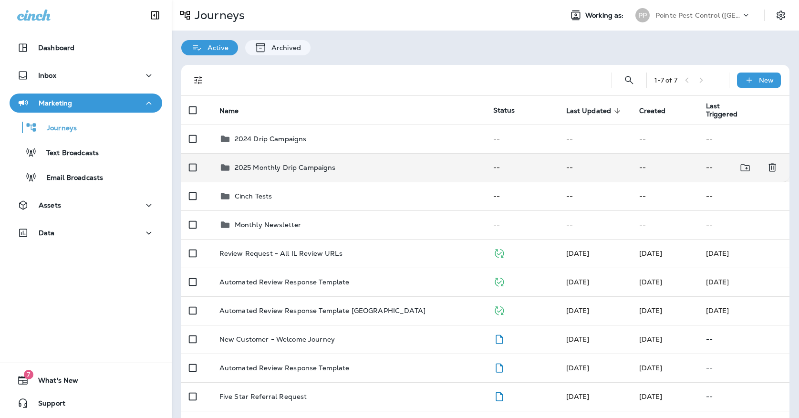
click at [356, 164] on div "2025 Monthly Drip Campaigns" at bounding box center [348, 167] width 259 height 11
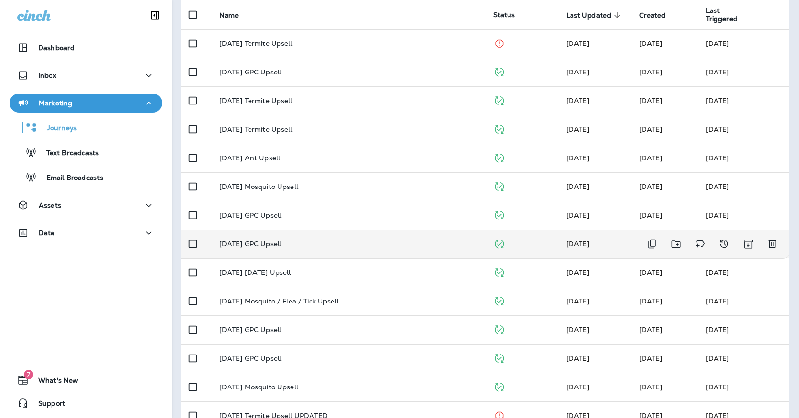
scroll to position [103, 0]
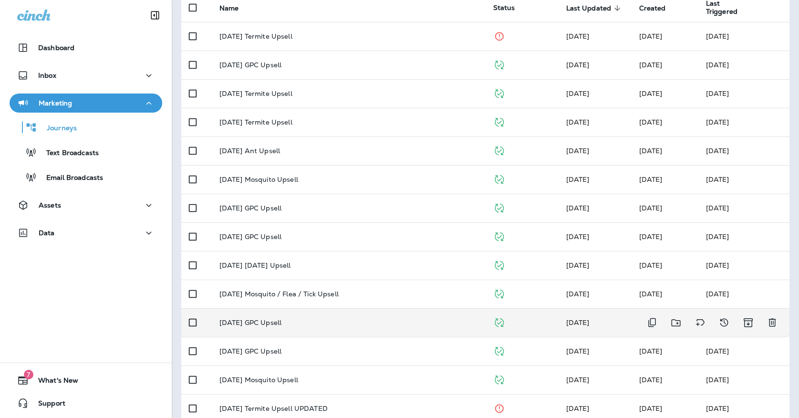
click at [331, 319] on div "[DATE] GPC Upsell" at bounding box center [348, 323] width 259 height 8
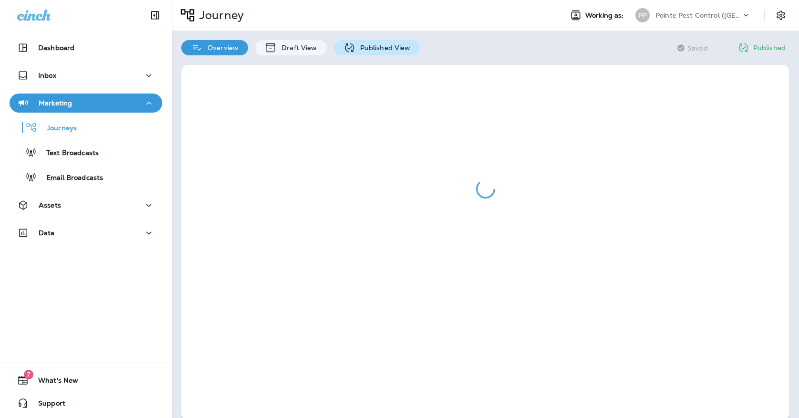
click at [362, 46] on p "Published View" at bounding box center [382, 48] width 55 height 8
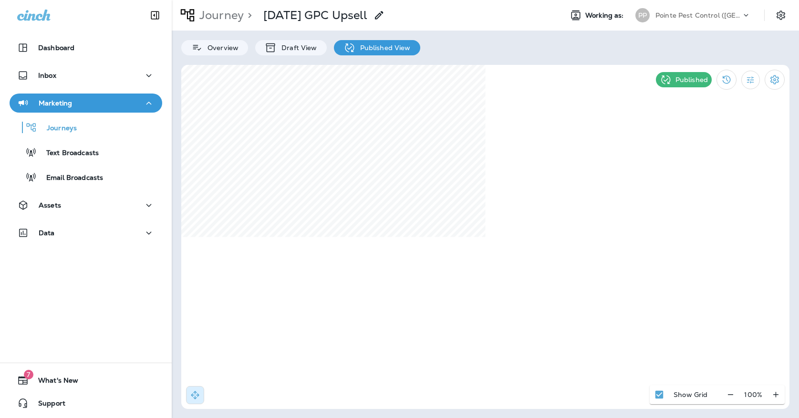
click at [652, 22] on div "PP" at bounding box center [643, 15] width 26 height 14
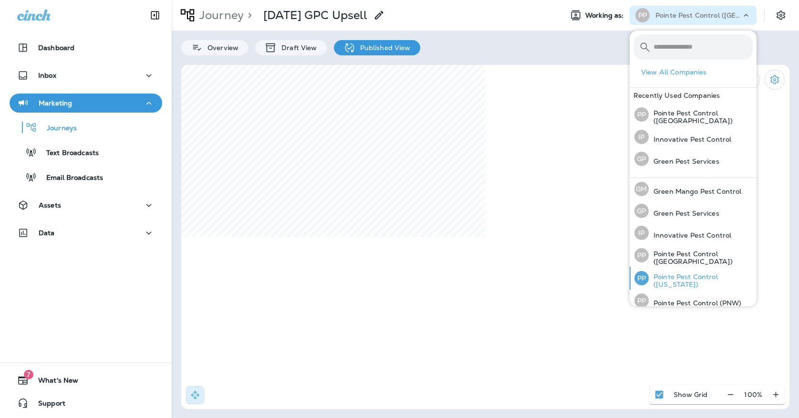
click at [675, 285] on p "Pointe Pest Control ([US_STATE])" at bounding box center [701, 280] width 104 height 15
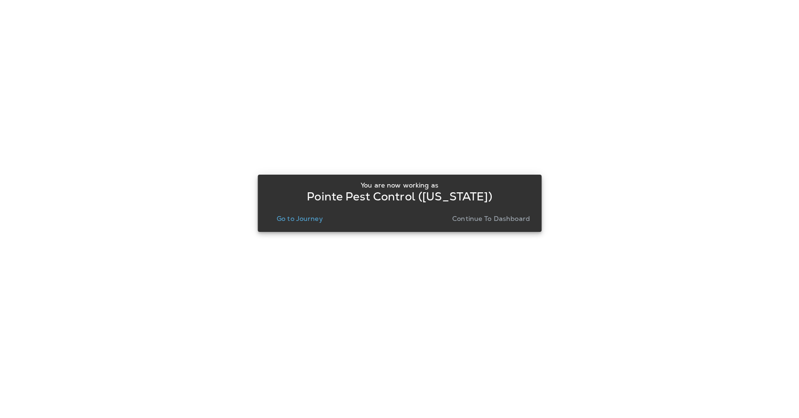
click at [313, 220] on p "Go to Journey" at bounding box center [300, 219] width 46 height 8
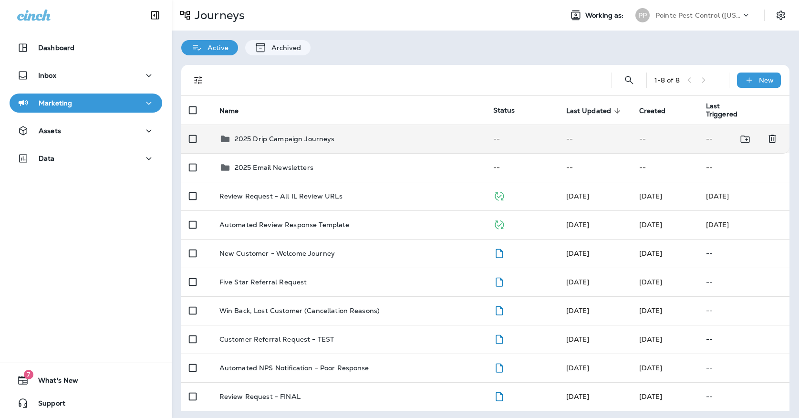
click at [293, 140] on td "2025 Drip Campaign Journeys" at bounding box center [349, 139] width 274 height 29
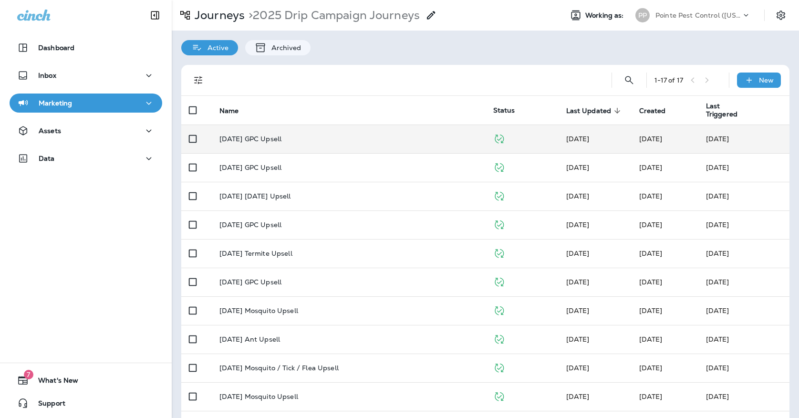
click at [302, 135] on div "[DATE] GPC Upsell" at bounding box center [348, 139] width 259 height 8
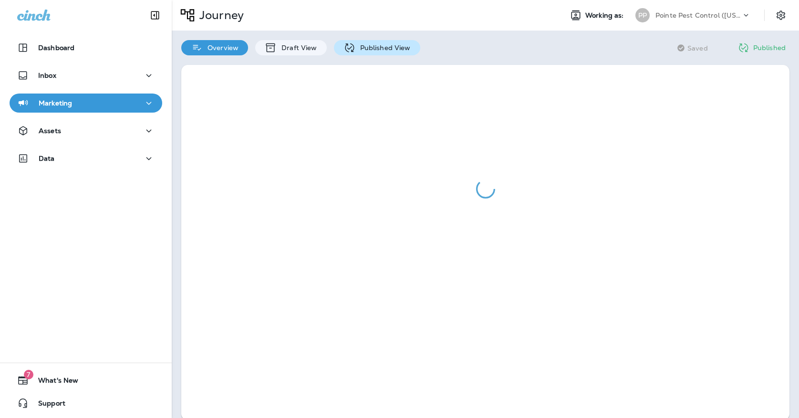
click at [399, 47] on p "Published View" at bounding box center [382, 48] width 55 height 8
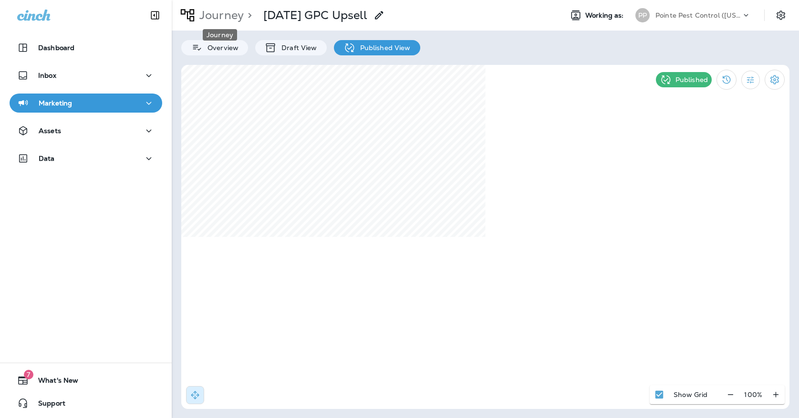
click at [205, 17] on p "Journey" at bounding box center [220, 15] width 48 height 14
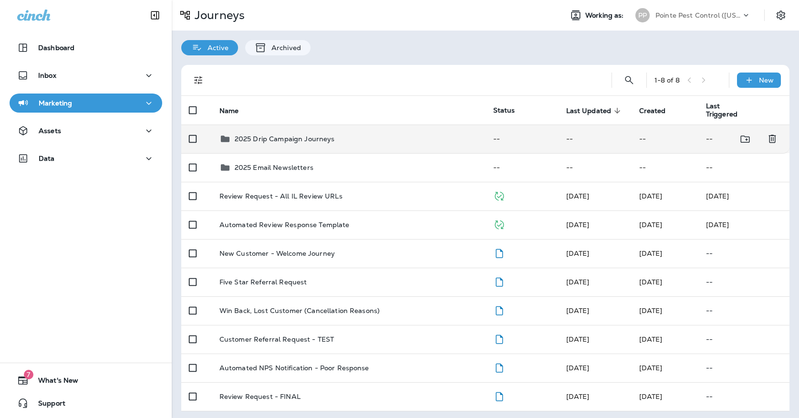
click at [278, 135] on p "2025 Drip Campaign Journeys" at bounding box center [285, 139] width 100 height 8
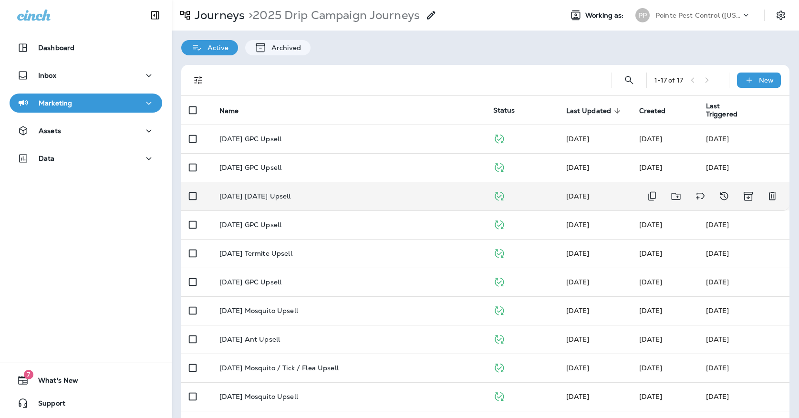
click at [291, 192] on p "[DATE] [DATE] Upsell" at bounding box center [255, 196] width 72 height 8
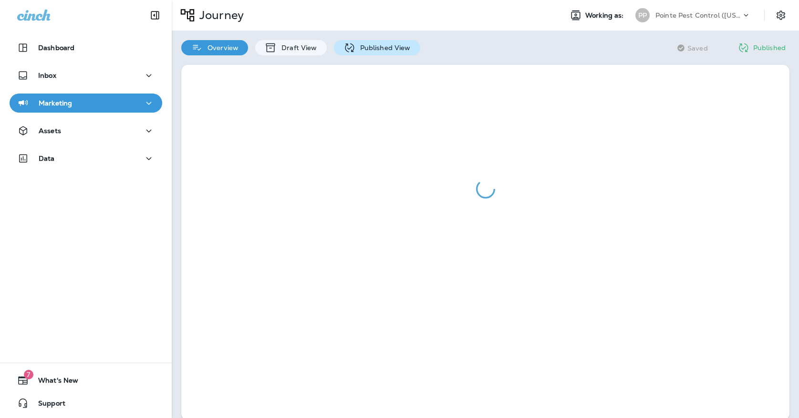
click at [365, 48] on p "Published View" at bounding box center [382, 48] width 55 height 8
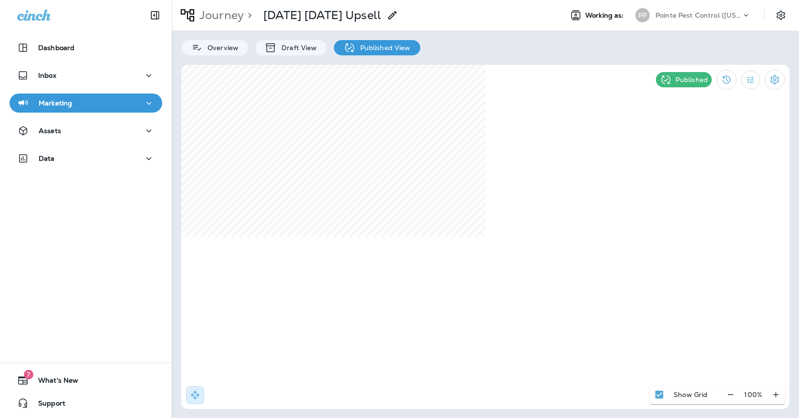
click at [676, 18] on p "Pointe Pest Control ([US_STATE])" at bounding box center [699, 15] width 86 height 8
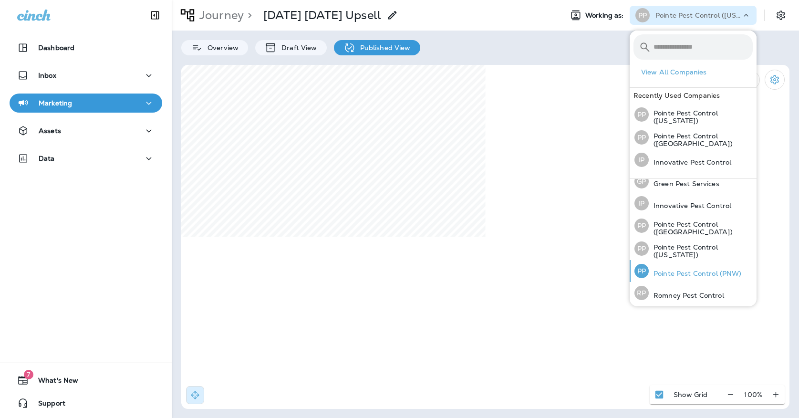
scroll to position [30, 0]
click at [682, 270] on p "Pointe Pest Control (PNW)" at bounding box center [695, 274] width 93 height 8
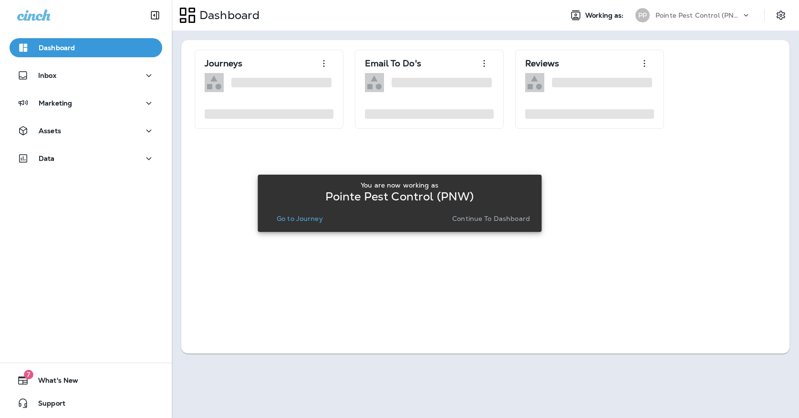
click at [313, 213] on button "Go to Journey" at bounding box center [300, 218] width 54 height 13
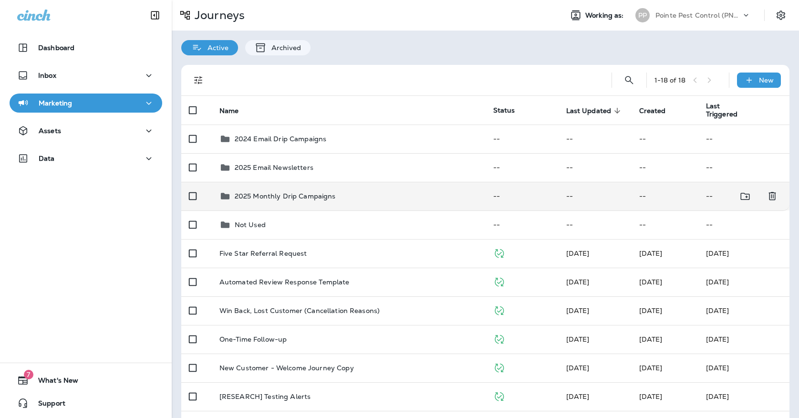
click at [314, 194] on p "2025 Monthly Drip Campaigns" at bounding box center [285, 196] width 101 height 8
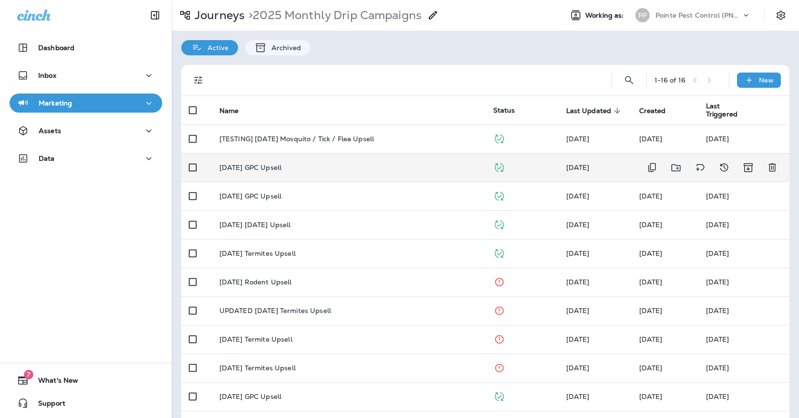
click at [323, 155] on td "[DATE] GPC Upsell" at bounding box center [349, 167] width 274 height 29
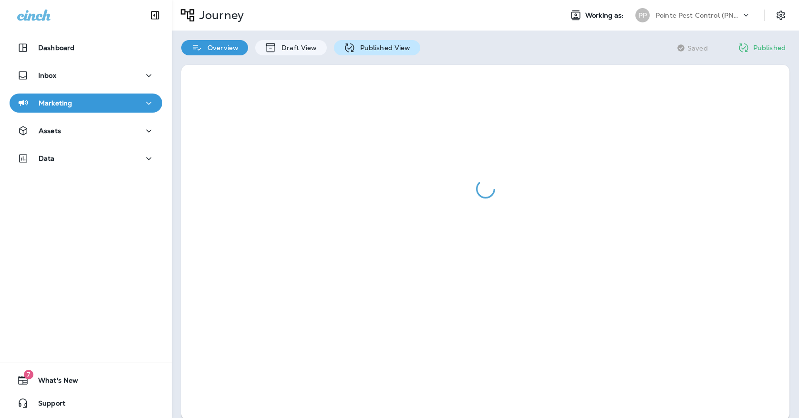
click at [363, 52] on div "Published View" at bounding box center [377, 47] width 86 height 15
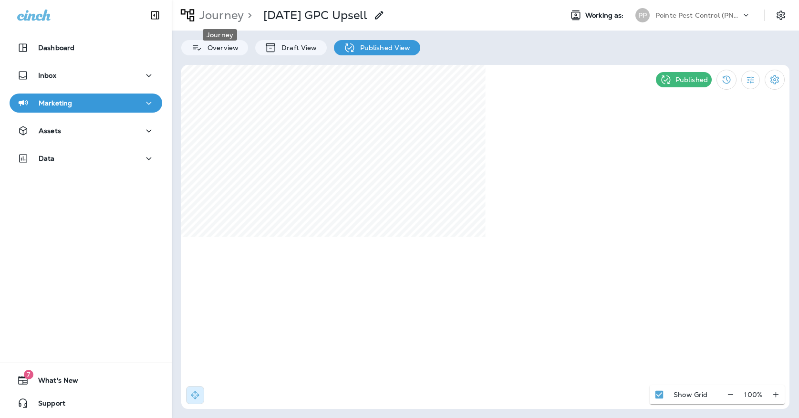
click at [229, 14] on p "Journey" at bounding box center [220, 15] width 48 height 14
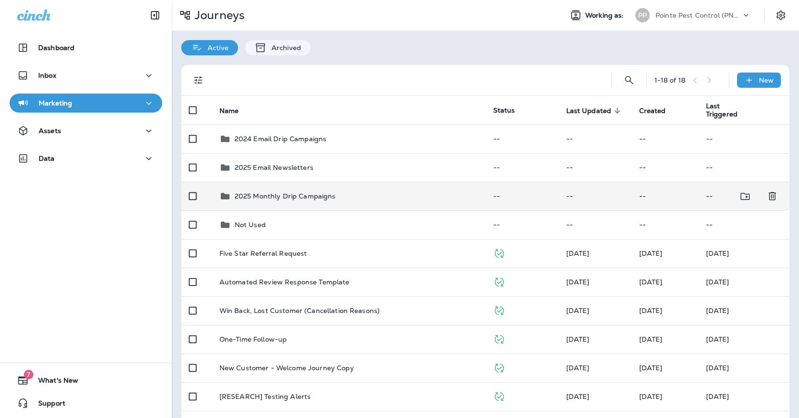
click at [250, 192] on p "2025 Monthly Drip Campaigns" at bounding box center [285, 196] width 101 height 8
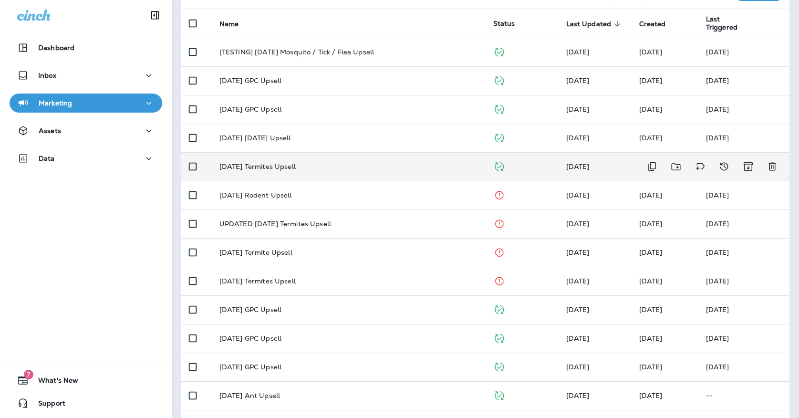
scroll to position [93, 0]
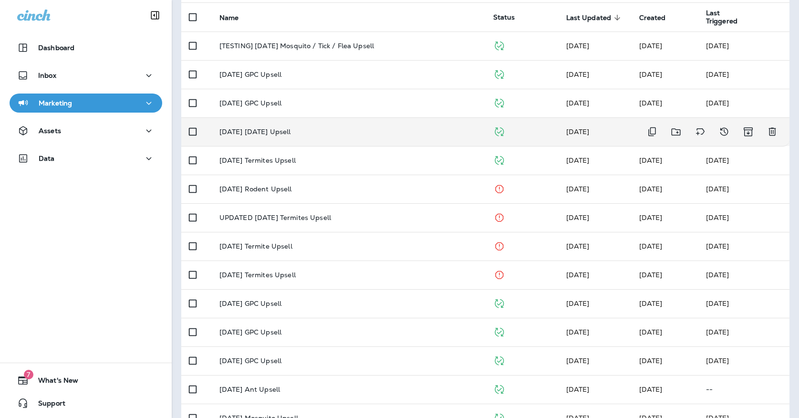
click at [308, 128] on div "[DATE] [DATE] Upsell" at bounding box center [348, 132] width 259 height 8
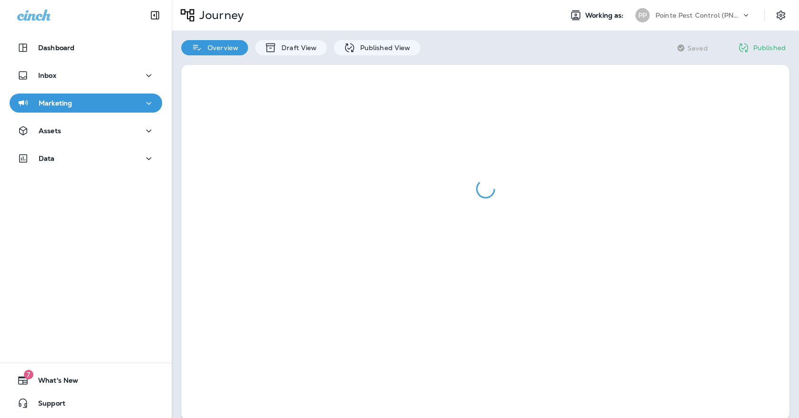
click at [378, 40] on div "Overview Draft View Published View" at bounding box center [301, 43] width 258 height 25
click at [378, 45] on p "Published View" at bounding box center [382, 48] width 55 height 8
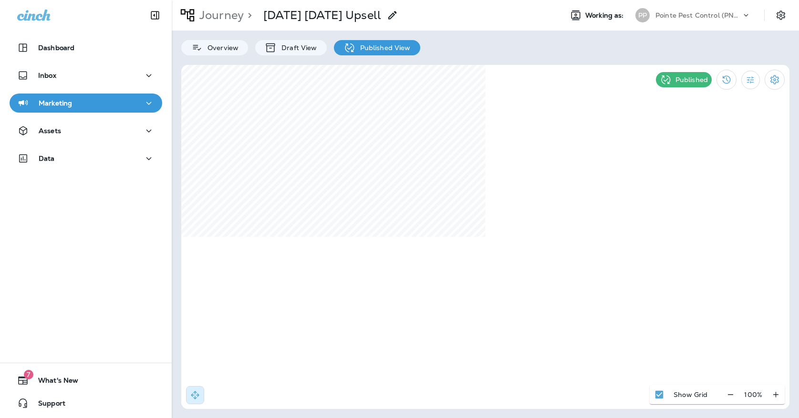
click at [692, 15] on p "Pointe Pest Control (PNW)" at bounding box center [699, 15] width 86 height 8
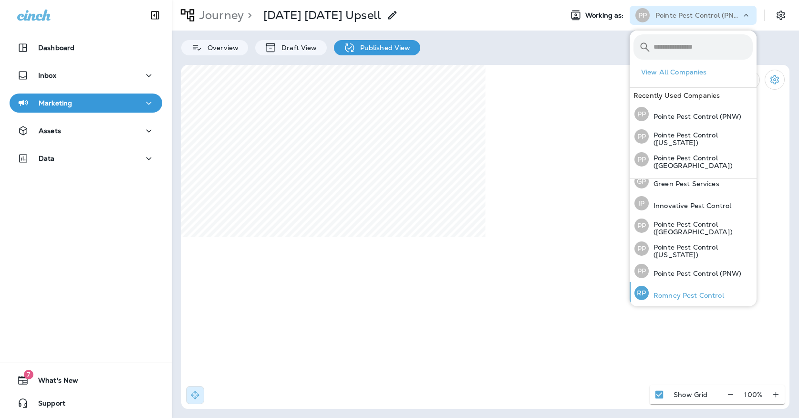
scroll to position [30, 0]
click at [695, 299] on div "[PERSON_NAME] Pest Control" at bounding box center [679, 293] width 97 height 22
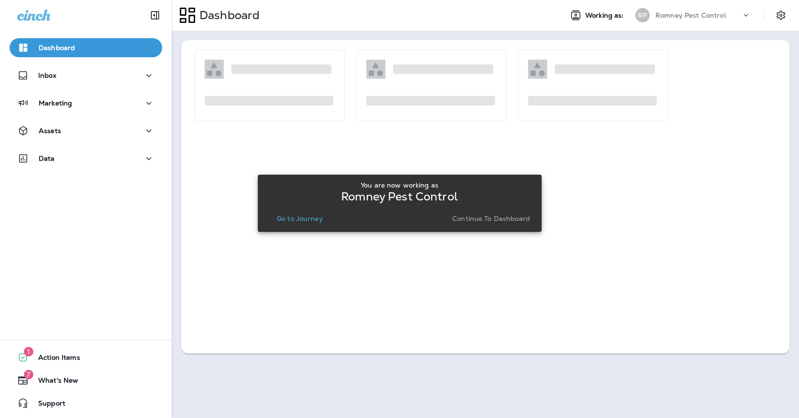
click at [325, 217] on button "Go to Journey" at bounding box center [300, 218] width 54 height 13
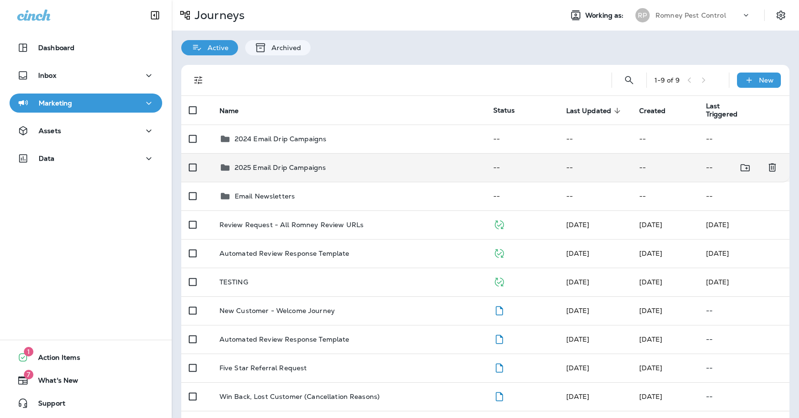
click at [327, 170] on td "2025 Email Drip Campaigns" at bounding box center [349, 167] width 274 height 29
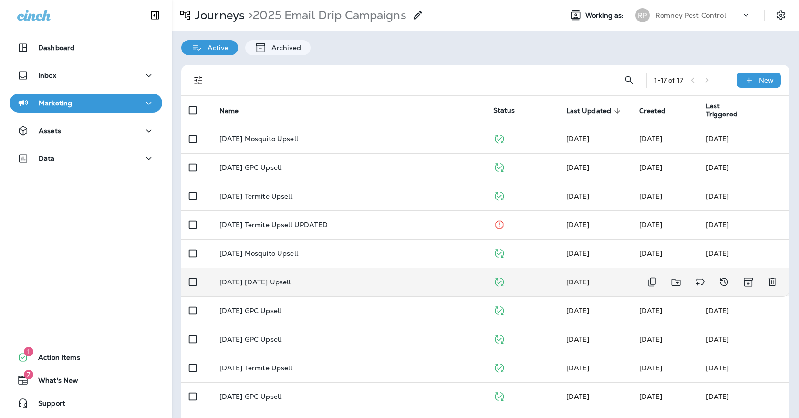
click at [284, 283] on td "[DATE] [DATE] Upsell" at bounding box center [349, 282] width 274 height 29
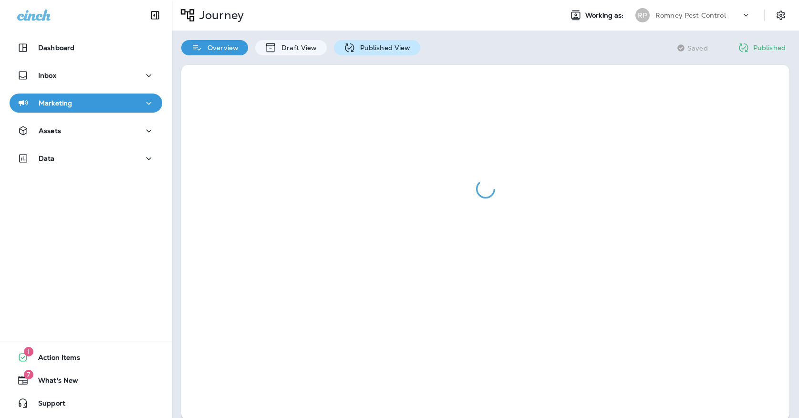
click at [366, 47] on p "Published View" at bounding box center [382, 48] width 55 height 8
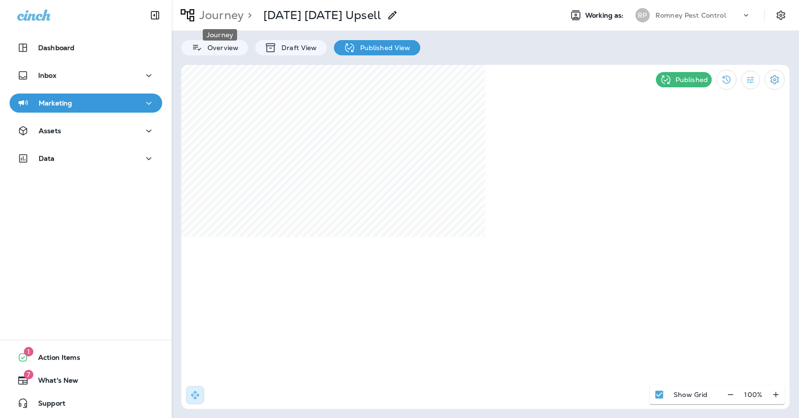
click at [224, 15] on p "Journey" at bounding box center [220, 15] width 48 height 14
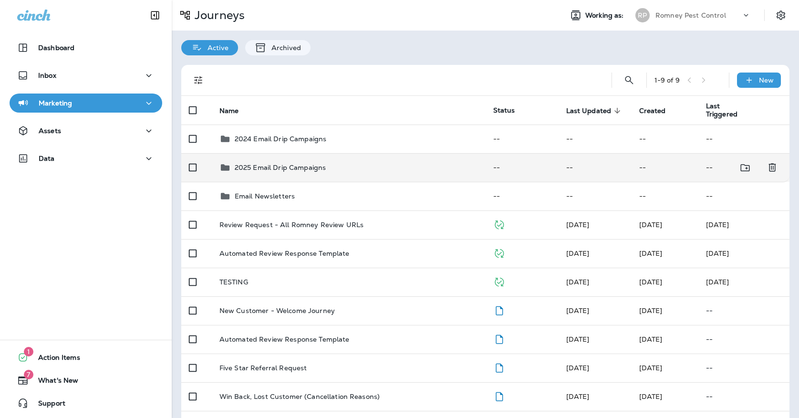
click at [296, 165] on p "2025 Email Drip Campaigns" at bounding box center [281, 168] width 92 height 8
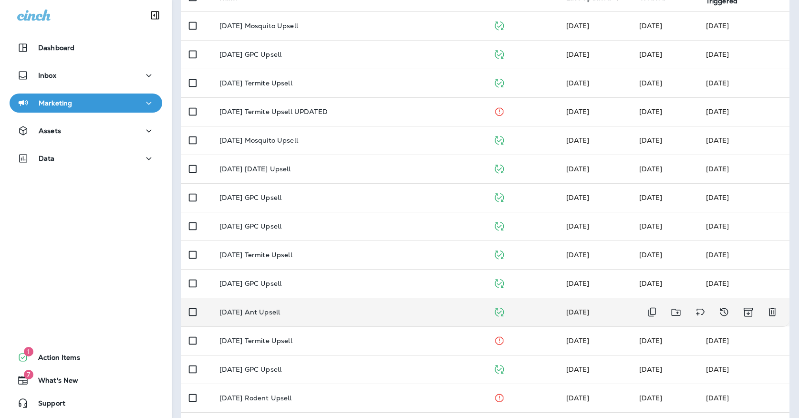
scroll to position [119, 0]
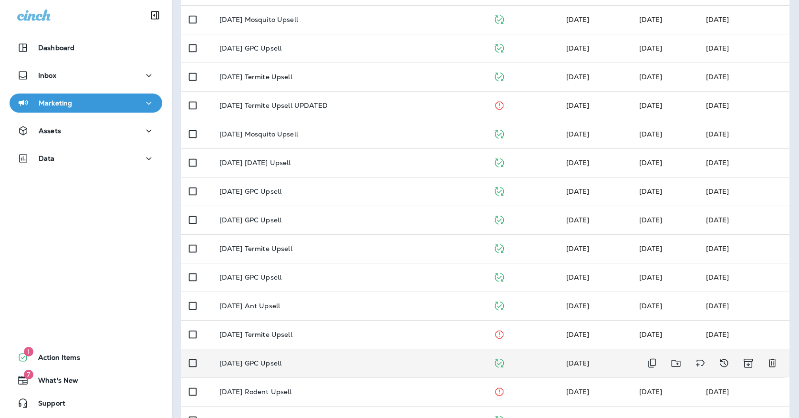
click at [270, 364] on td "[DATE] GPC Upsell" at bounding box center [349, 363] width 274 height 29
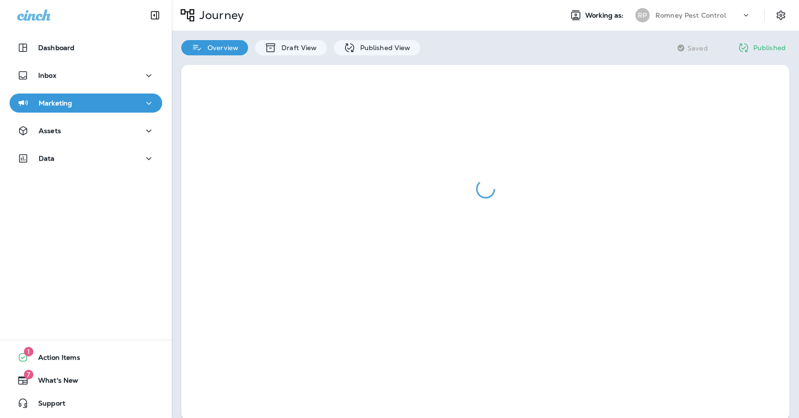
click at [351, 55] on div at bounding box center [485, 242] width 627 height 375
click at [353, 42] on icon at bounding box center [350, 48] width 12 height 12
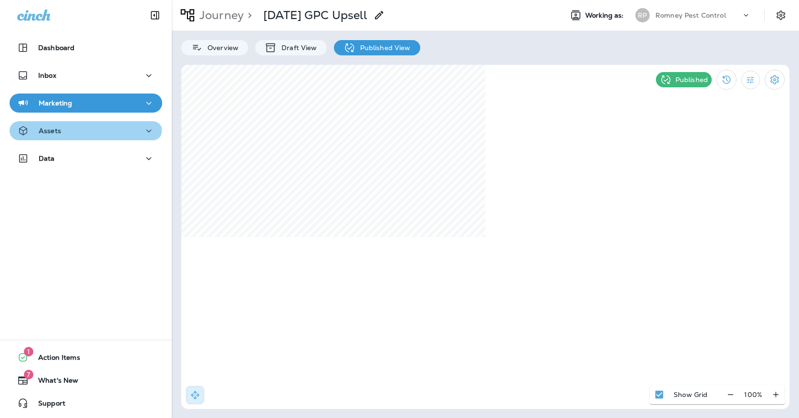
click at [60, 124] on button "Assets" at bounding box center [86, 130] width 153 height 19
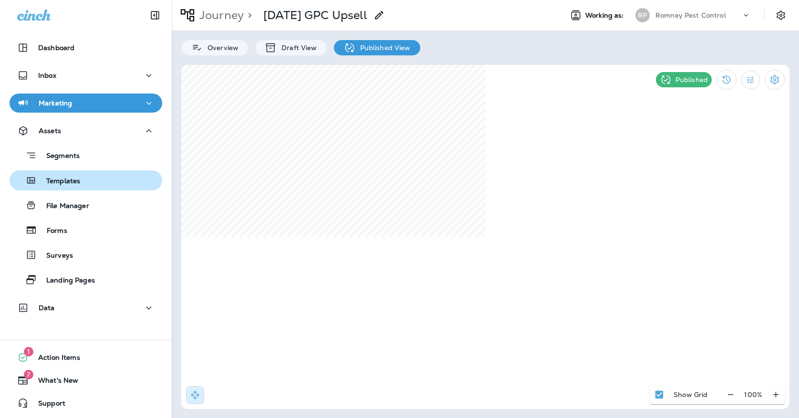
click at [62, 177] on p "Templates" at bounding box center [58, 181] width 43 height 9
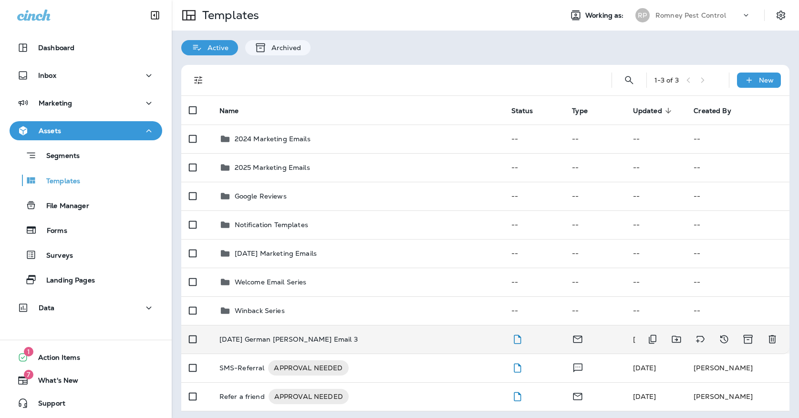
click at [231, 338] on td "[DATE] German [PERSON_NAME] Email 3" at bounding box center [358, 339] width 292 height 29
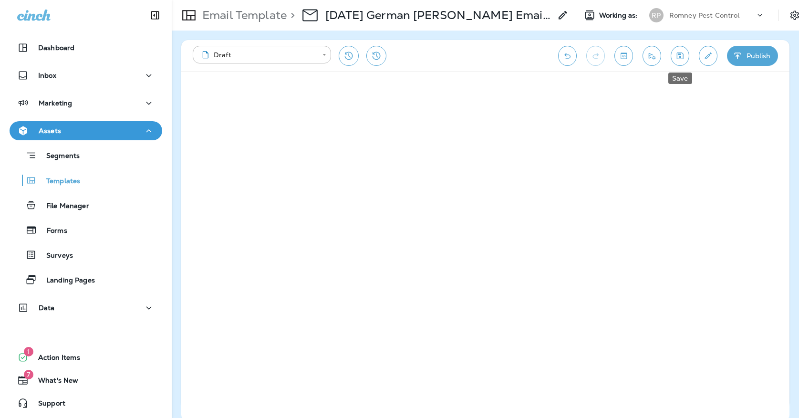
click at [677, 51] on icon "Save" at bounding box center [680, 56] width 10 height 10
click at [67, 181] on p "Templates" at bounding box center [58, 181] width 43 height 9
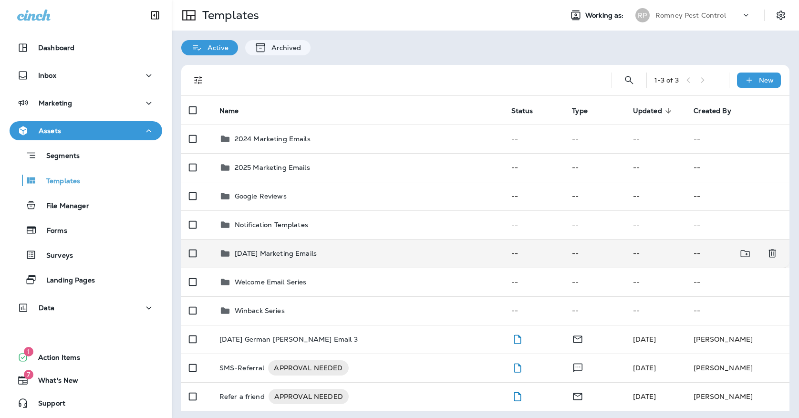
click at [351, 248] on div "[DATE] Marketing Emails" at bounding box center [357, 253] width 277 height 11
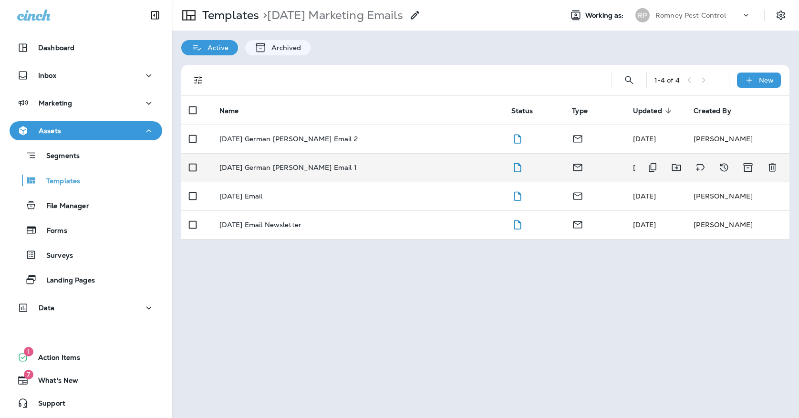
click at [334, 166] on td "[DATE] German [PERSON_NAME] Email 1" at bounding box center [358, 167] width 292 height 29
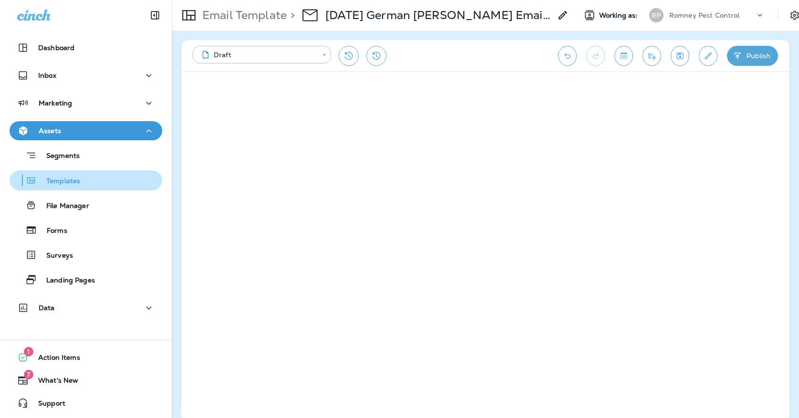
click at [51, 177] on p "Templates" at bounding box center [58, 181] width 43 height 9
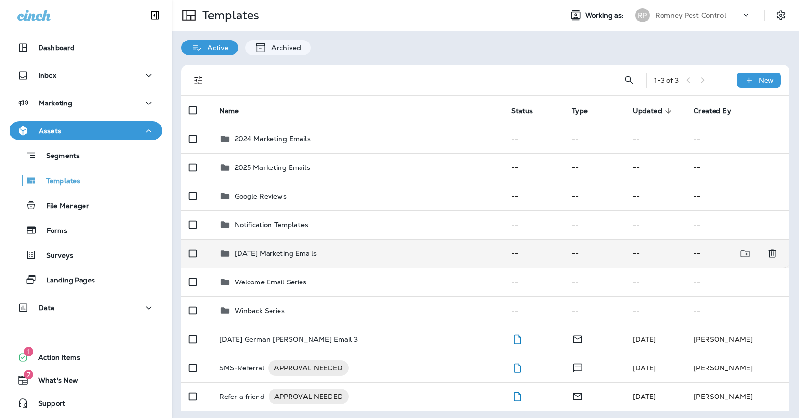
click at [268, 250] on p "[DATE] Marketing Emails" at bounding box center [276, 254] width 82 height 8
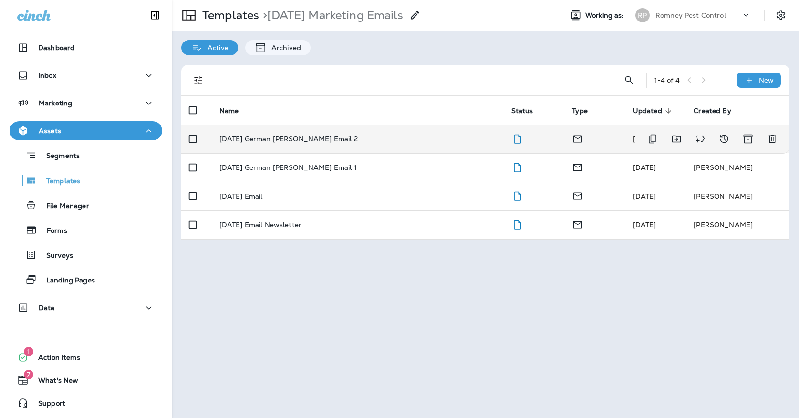
click at [285, 137] on td "[DATE] German [PERSON_NAME] Email 2" at bounding box center [358, 139] width 292 height 29
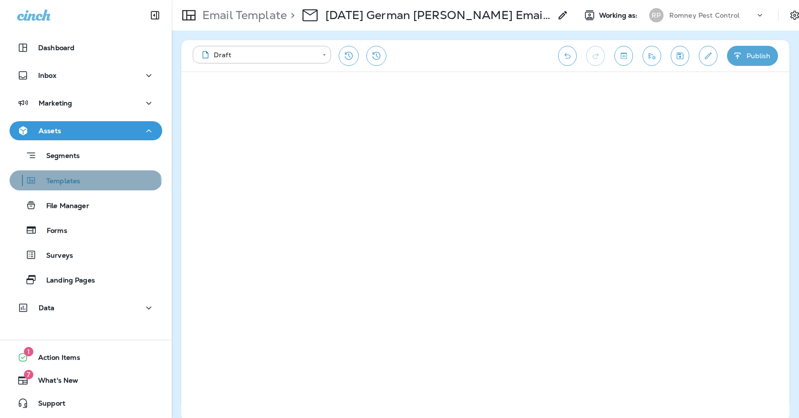
click at [48, 186] on div "Templates" at bounding box center [46, 180] width 67 height 14
